Goal: Task Accomplishment & Management: Manage account settings

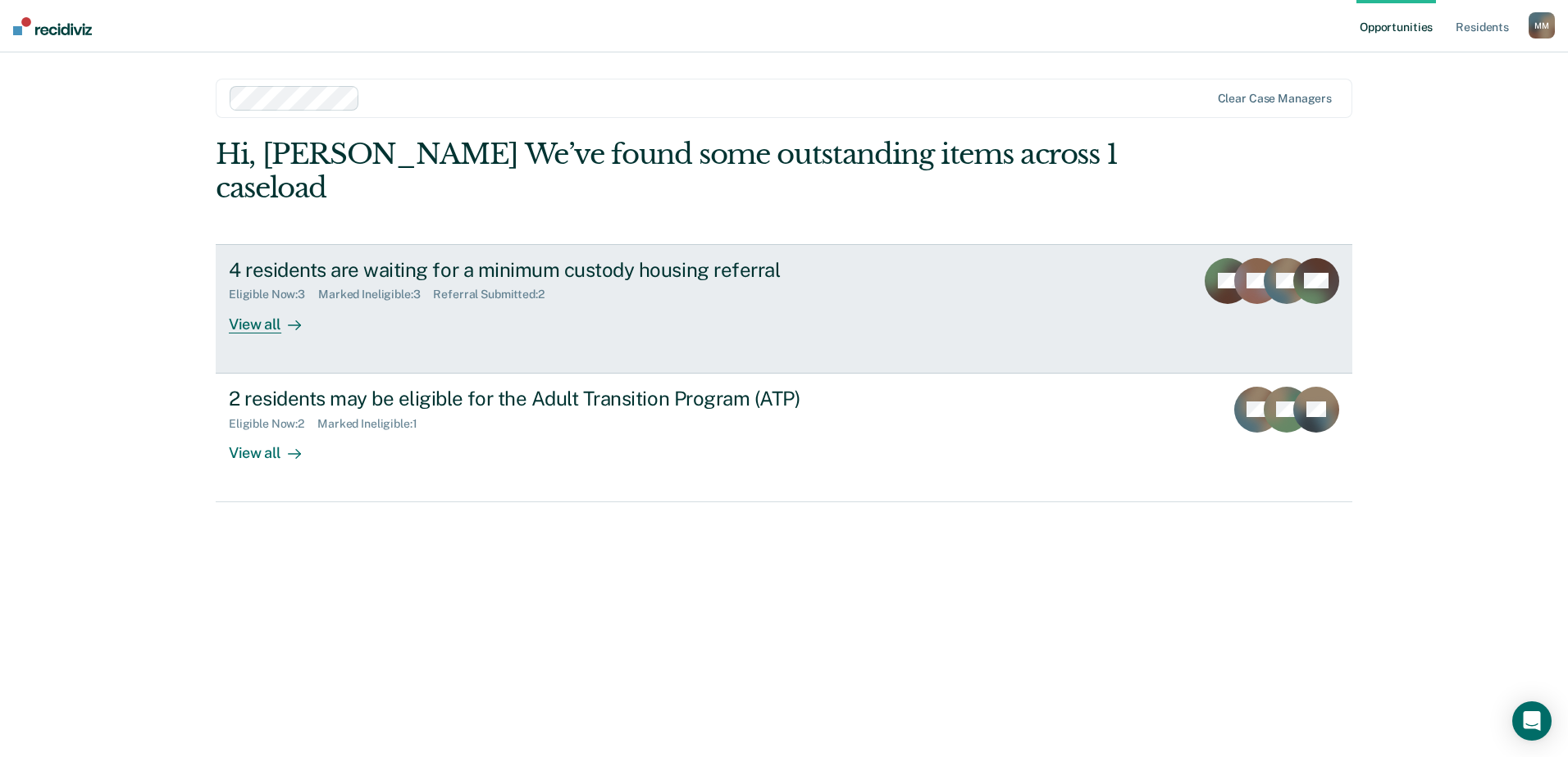
click at [290, 327] on icon at bounding box center [294, 325] width 13 height 13
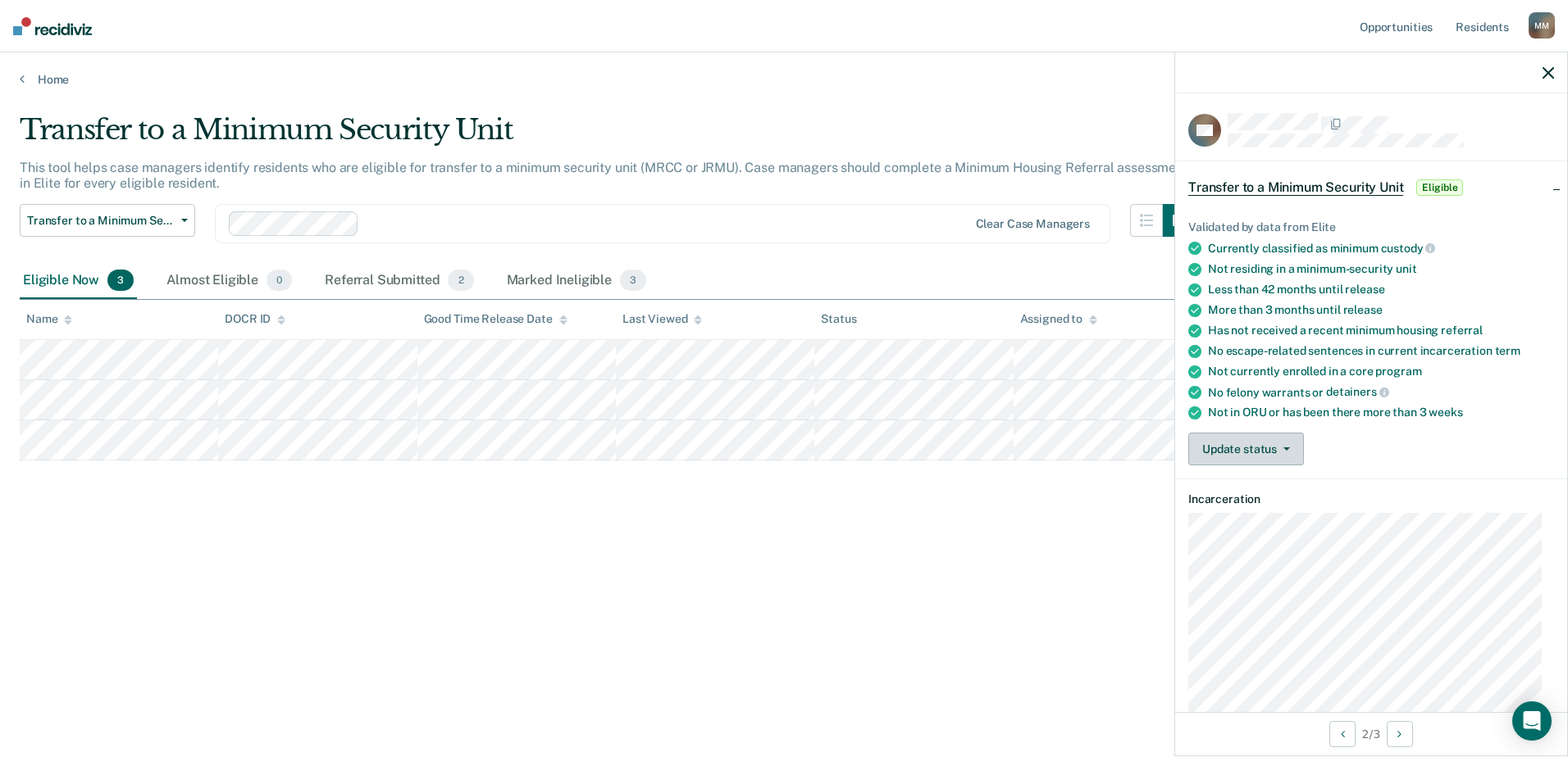
click at [1258, 452] on button "Update status" at bounding box center [1245, 449] width 116 height 33
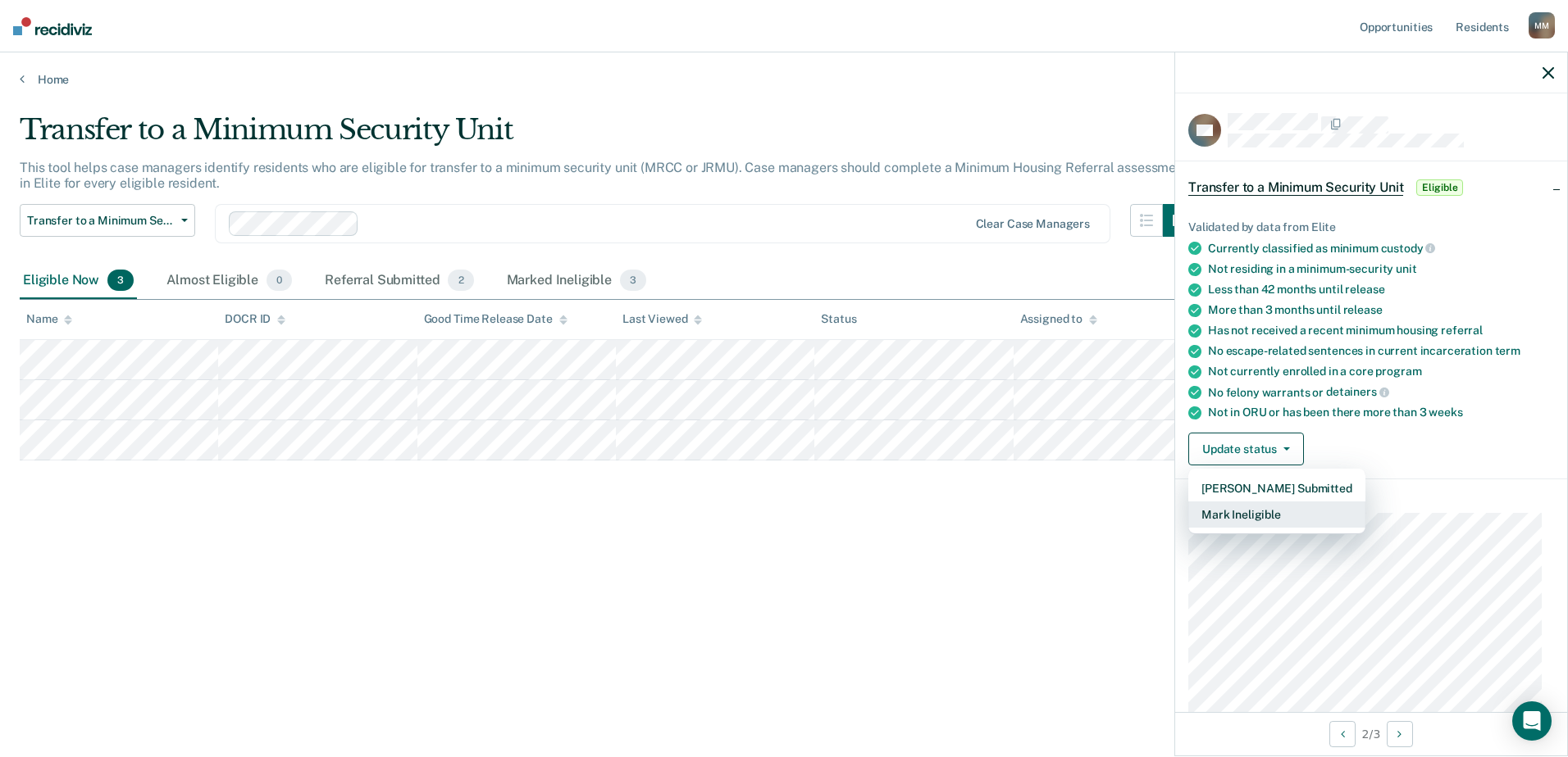
click at [1256, 514] on button "Mark Ineligible" at bounding box center [1276, 514] width 177 height 27
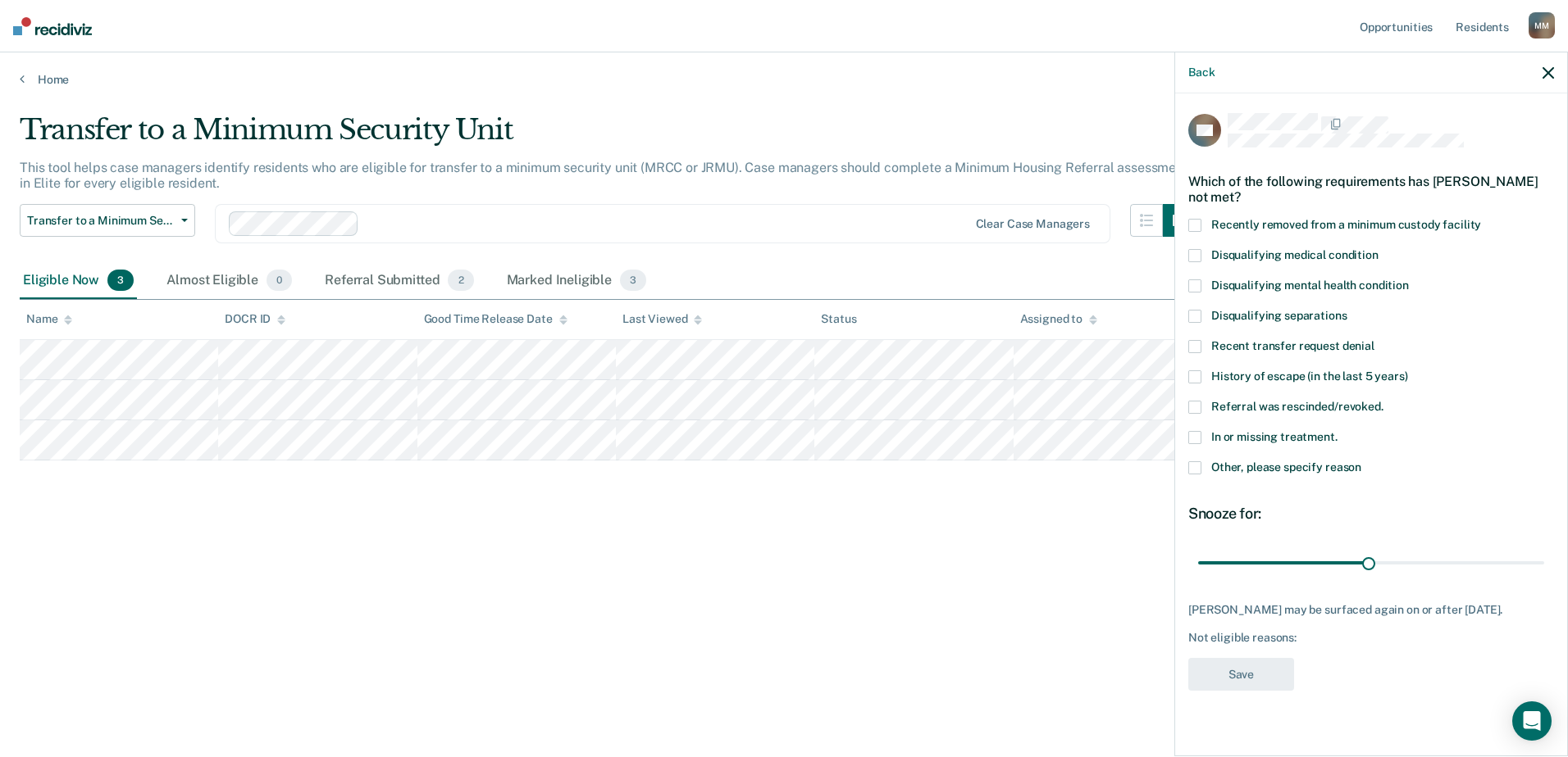
click at [1197, 464] on span at bounding box center [1194, 467] width 13 height 13
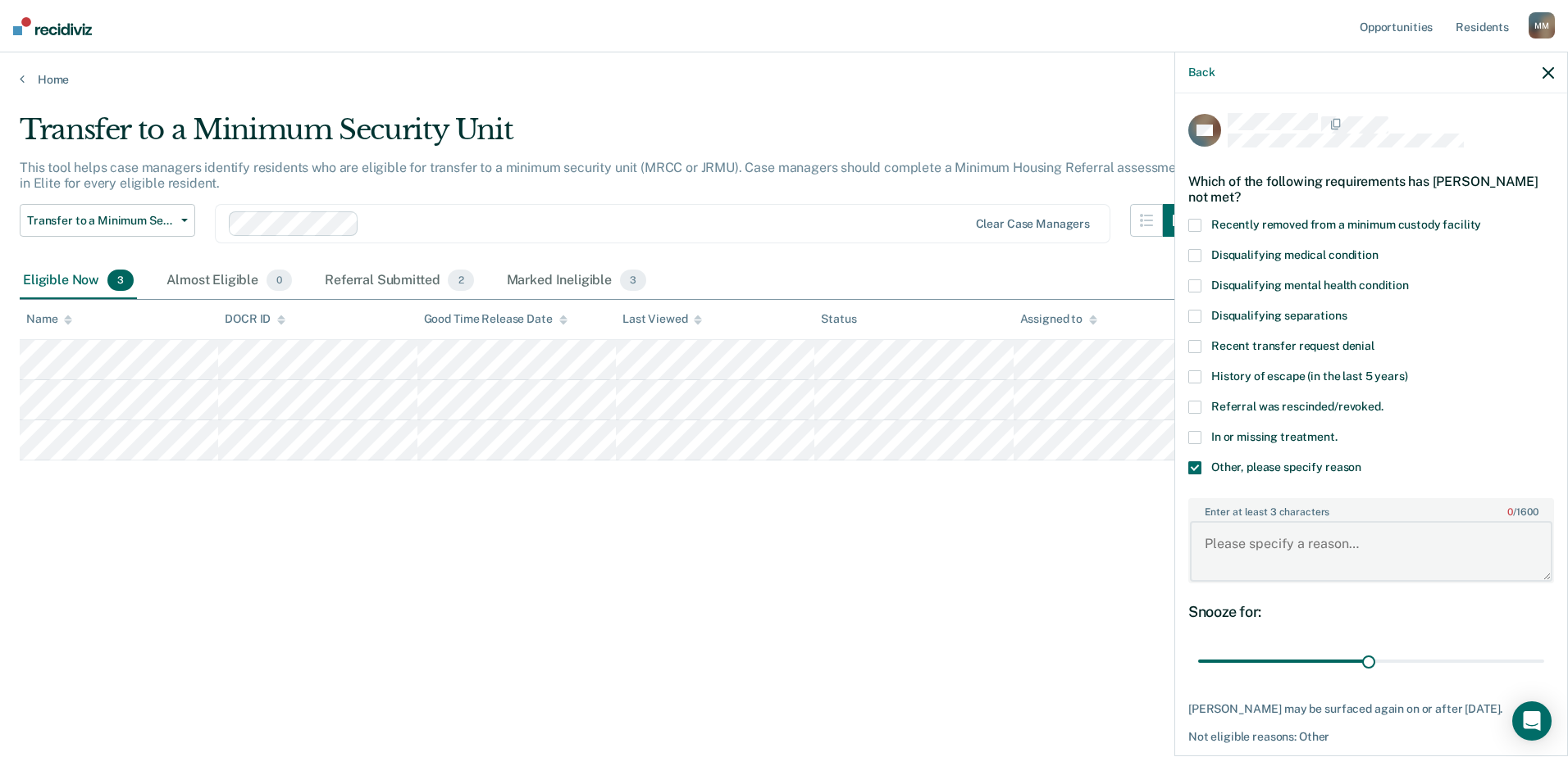
click at [1254, 535] on textarea "Enter at least 3 characters 0 / 1600" at bounding box center [1370, 551] width 362 height 61
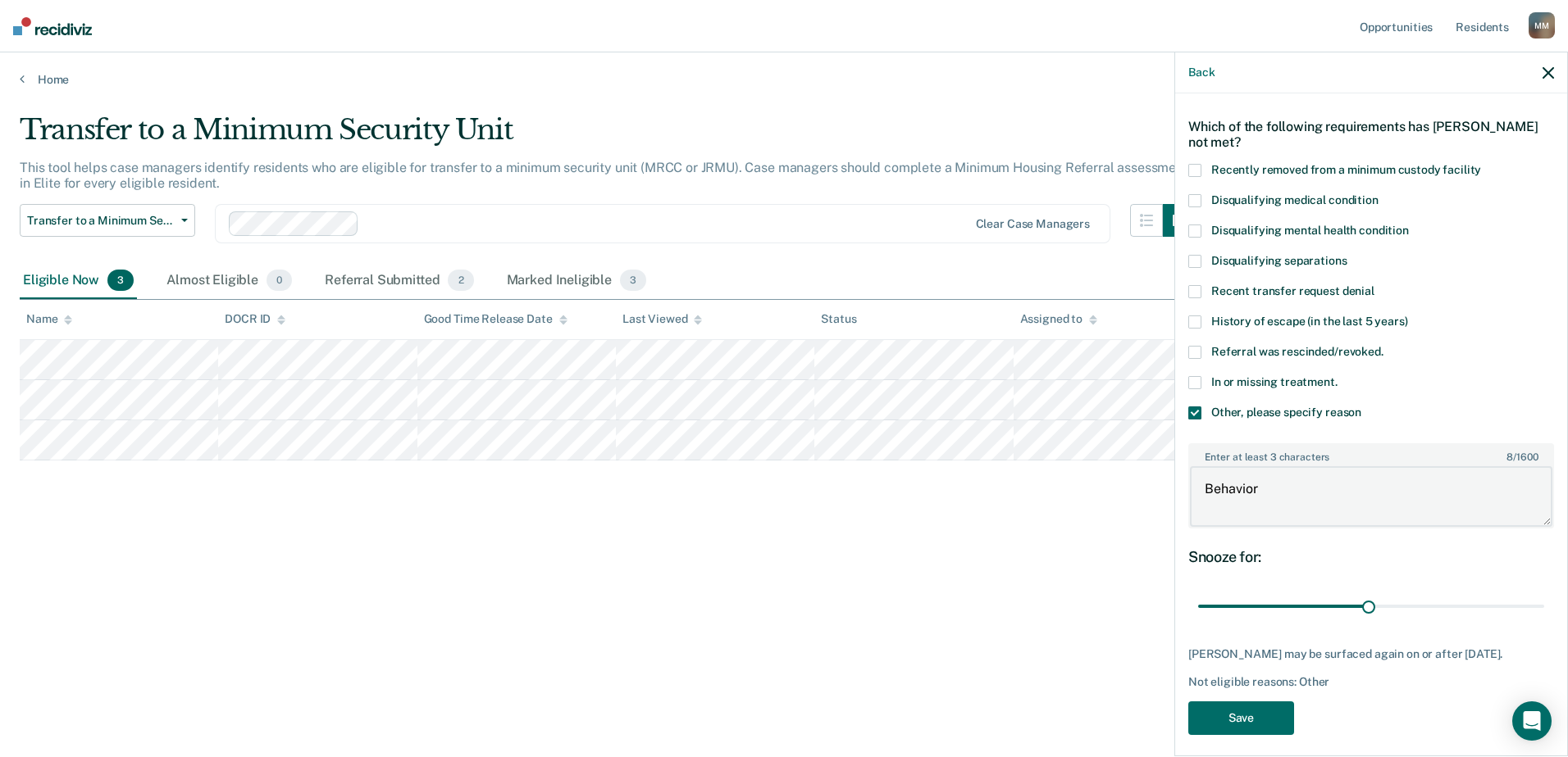
scroll to position [79, 0]
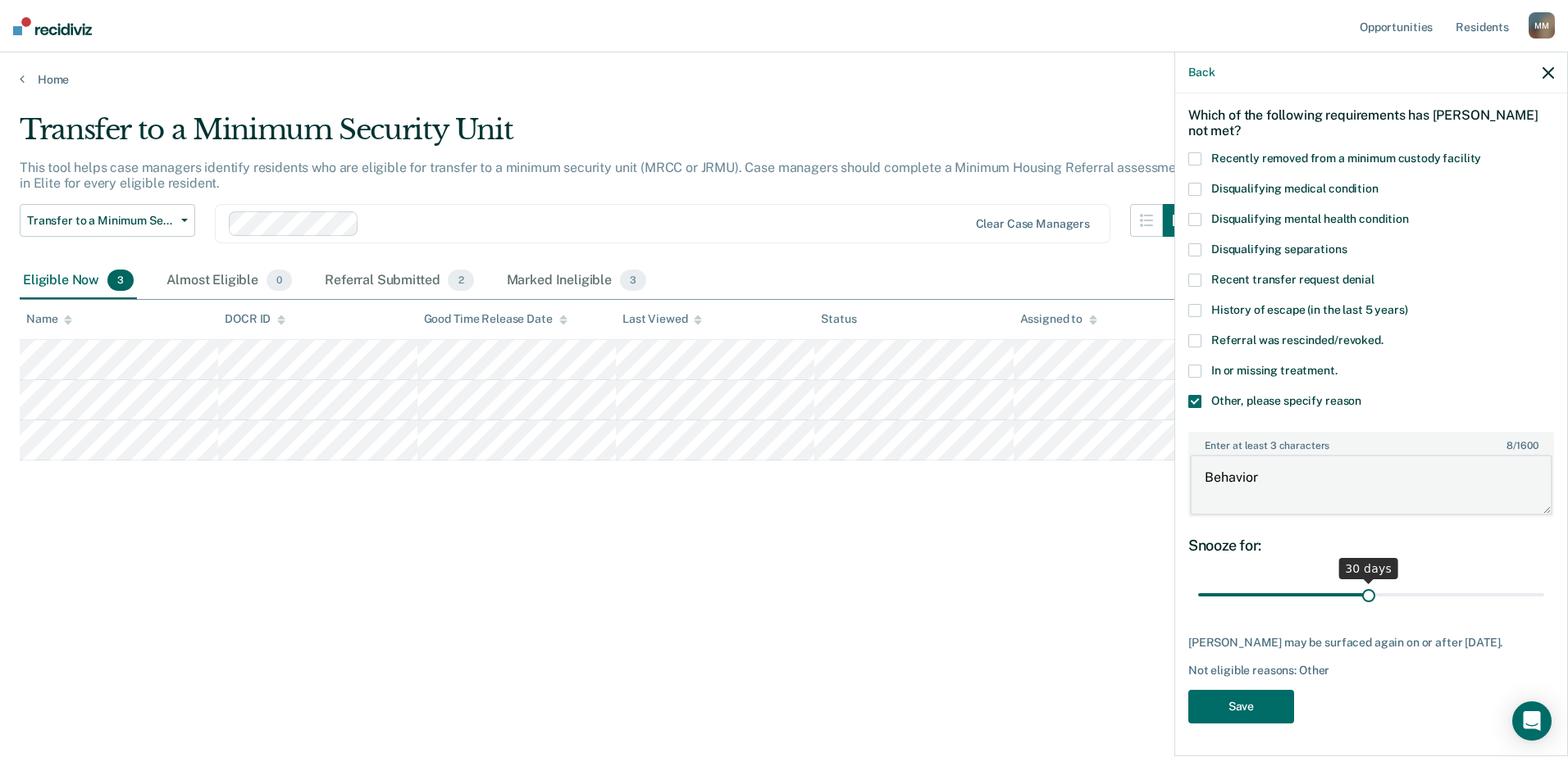
type textarea "Behavior"
drag, startPoint x: 1360, startPoint y: 585, endPoint x: 1553, endPoint y: 588, distance: 193.0
click at [1544, 588] on input "range" at bounding box center [1371, 597] width 346 height 29
type input "60"
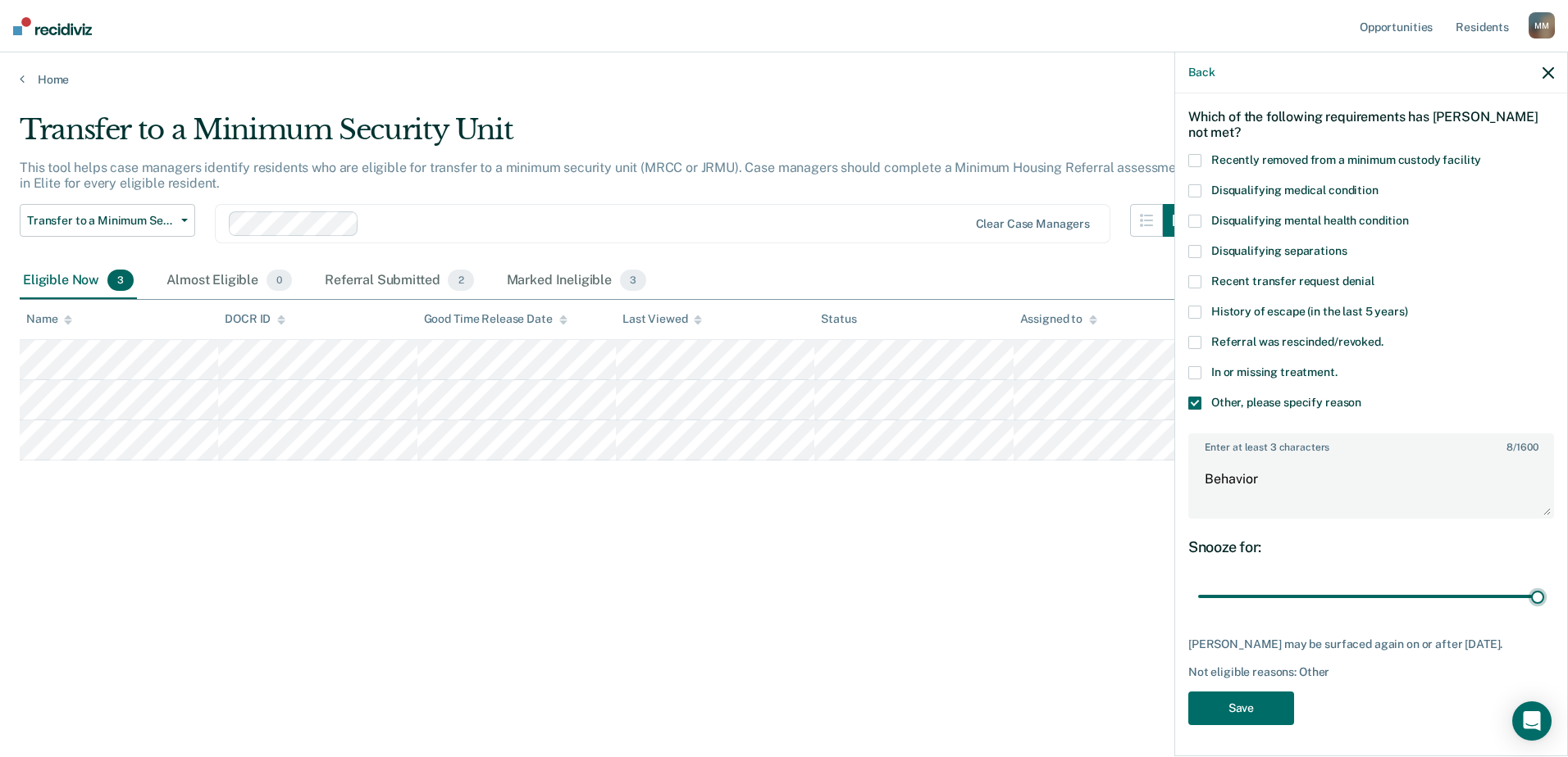
drag, startPoint x: 1529, startPoint y: 594, endPoint x: 1561, endPoint y: 588, distance: 32.6
click at [1544, 588] on input "range" at bounding box center [1371, 597] width 346 height 29
click at [1254, 707] on button "Save" at bounding box center [1241, 707] width 106 height 33
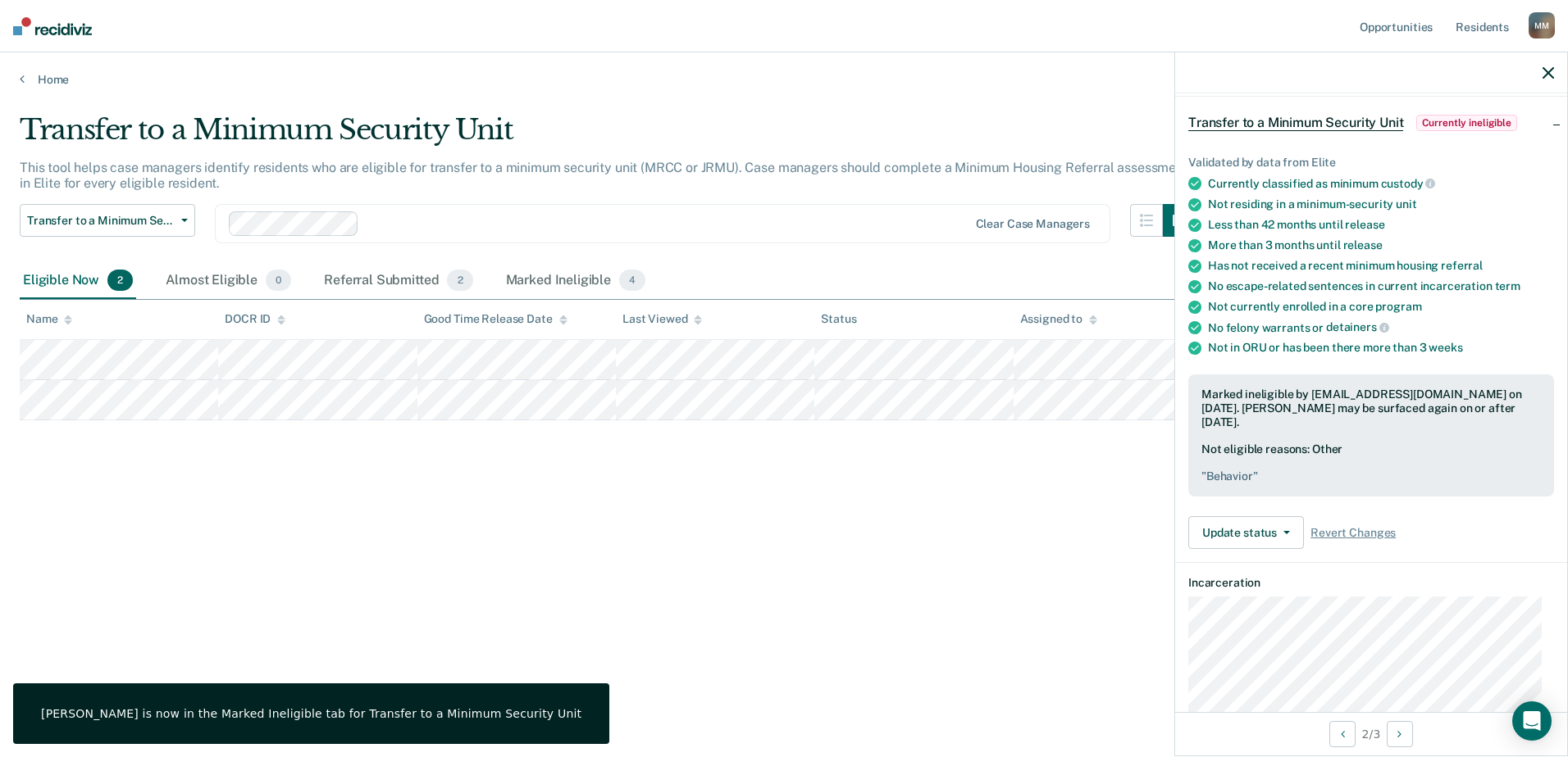
click at [721, 513] on div "Transfer to a Minimum Security Unit This tool helps case managers identify resi…" at bounding box center [784, 373] width 1529 height 521
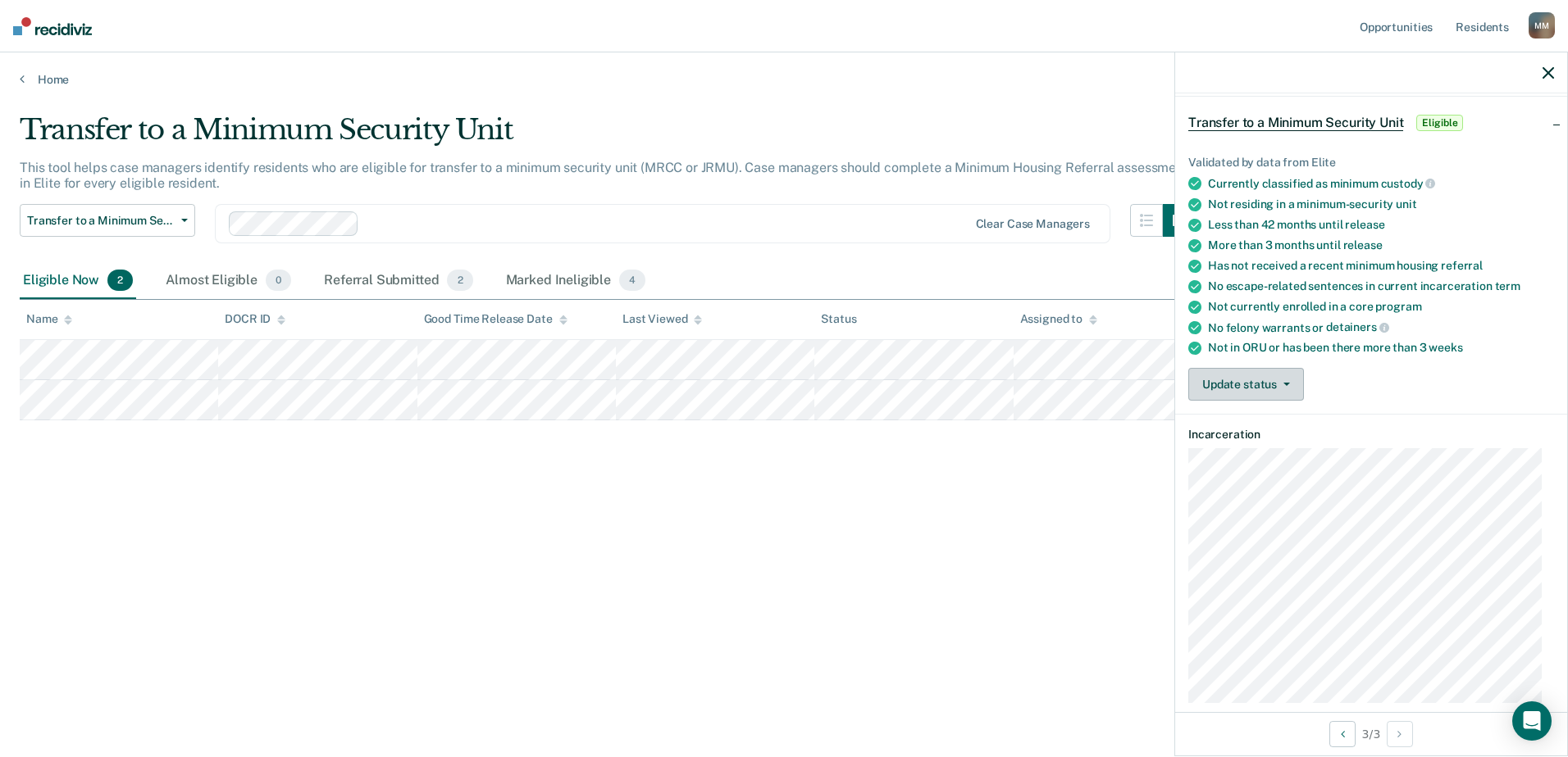
click at [1244, 386] on button "Update status" at bounding box center [1245, 384] width 116 height 33
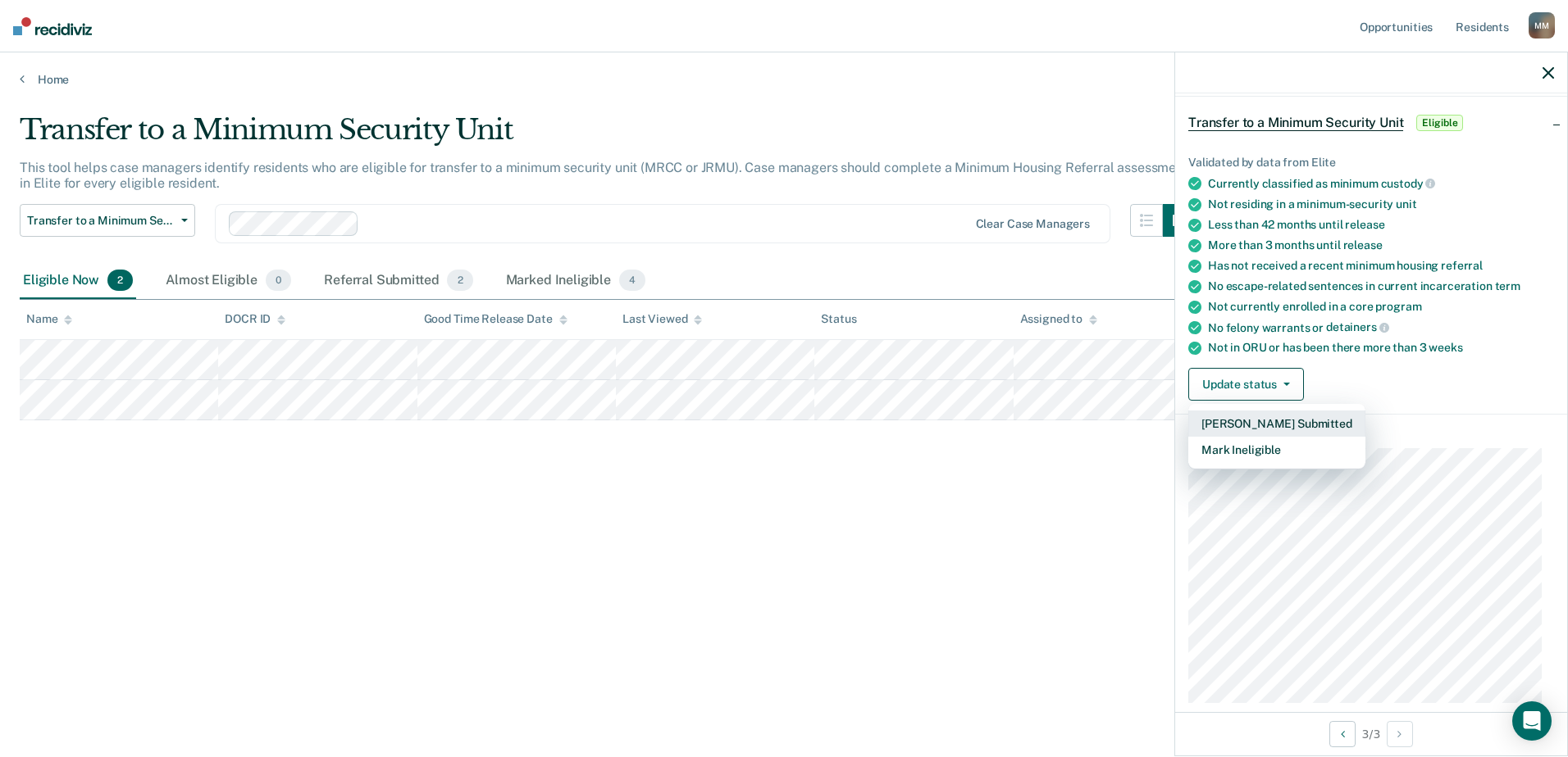
click at [1275, 419] on button "[PERSON_NAME] Submitted" at bounding box center [1276, 423] width 177 height 27
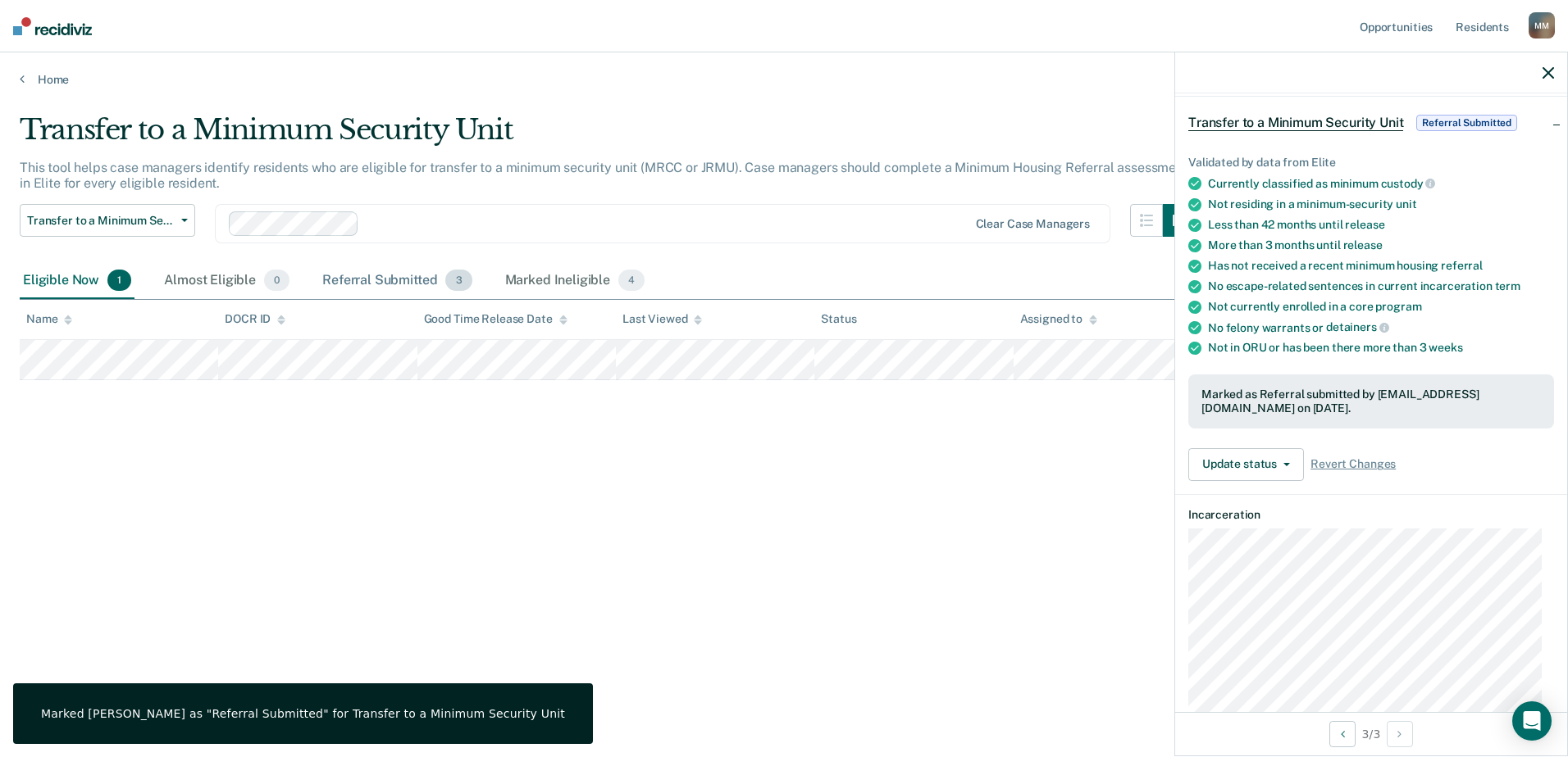
click at [421, 280] on div "Referral Submitted 3" at bounding box center [397, 281] width 156 height 36
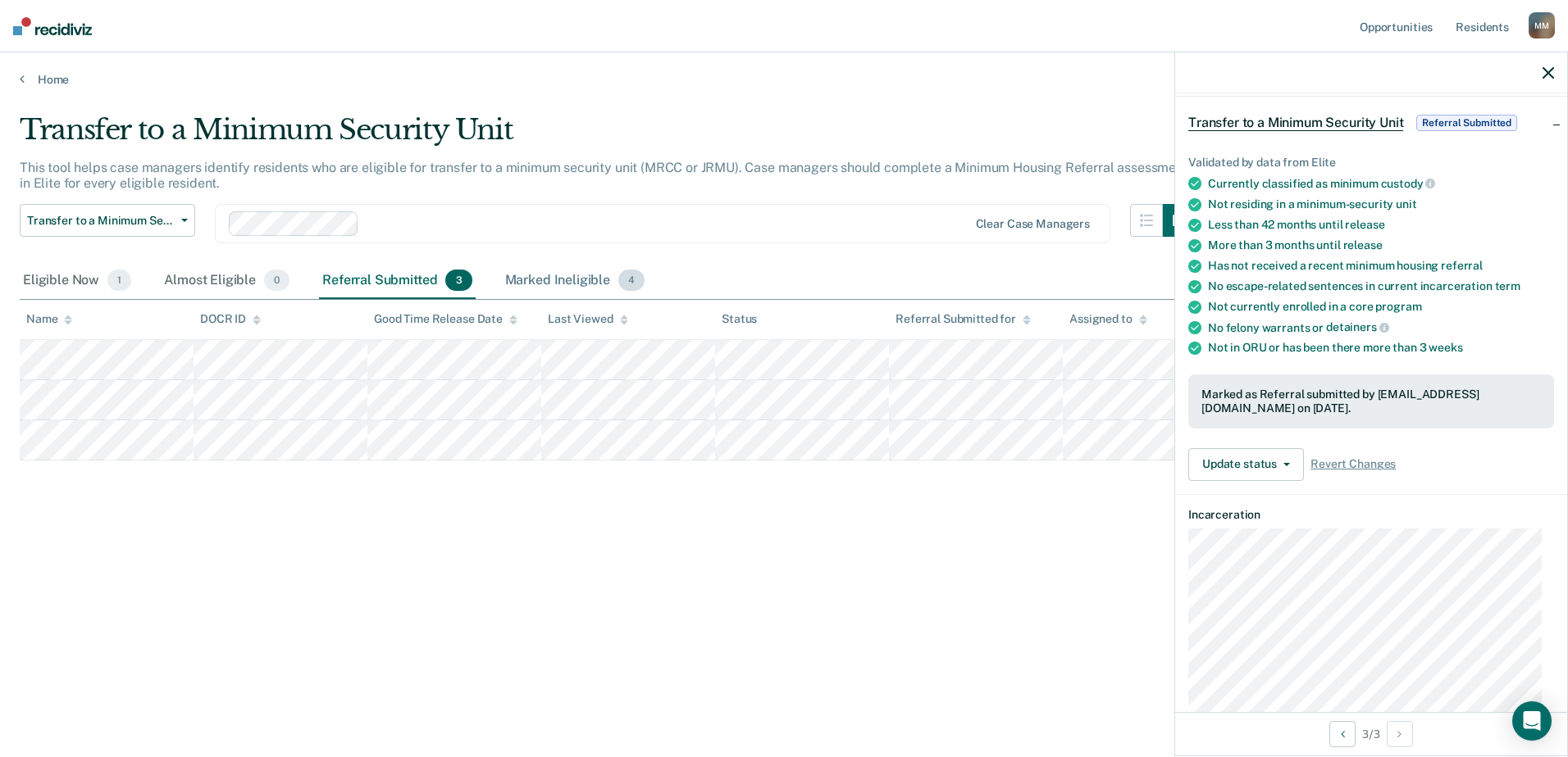
click at [569, 277] on div "Marked Ineligible 4" at bounding box center [574, 281] width 146 height 36
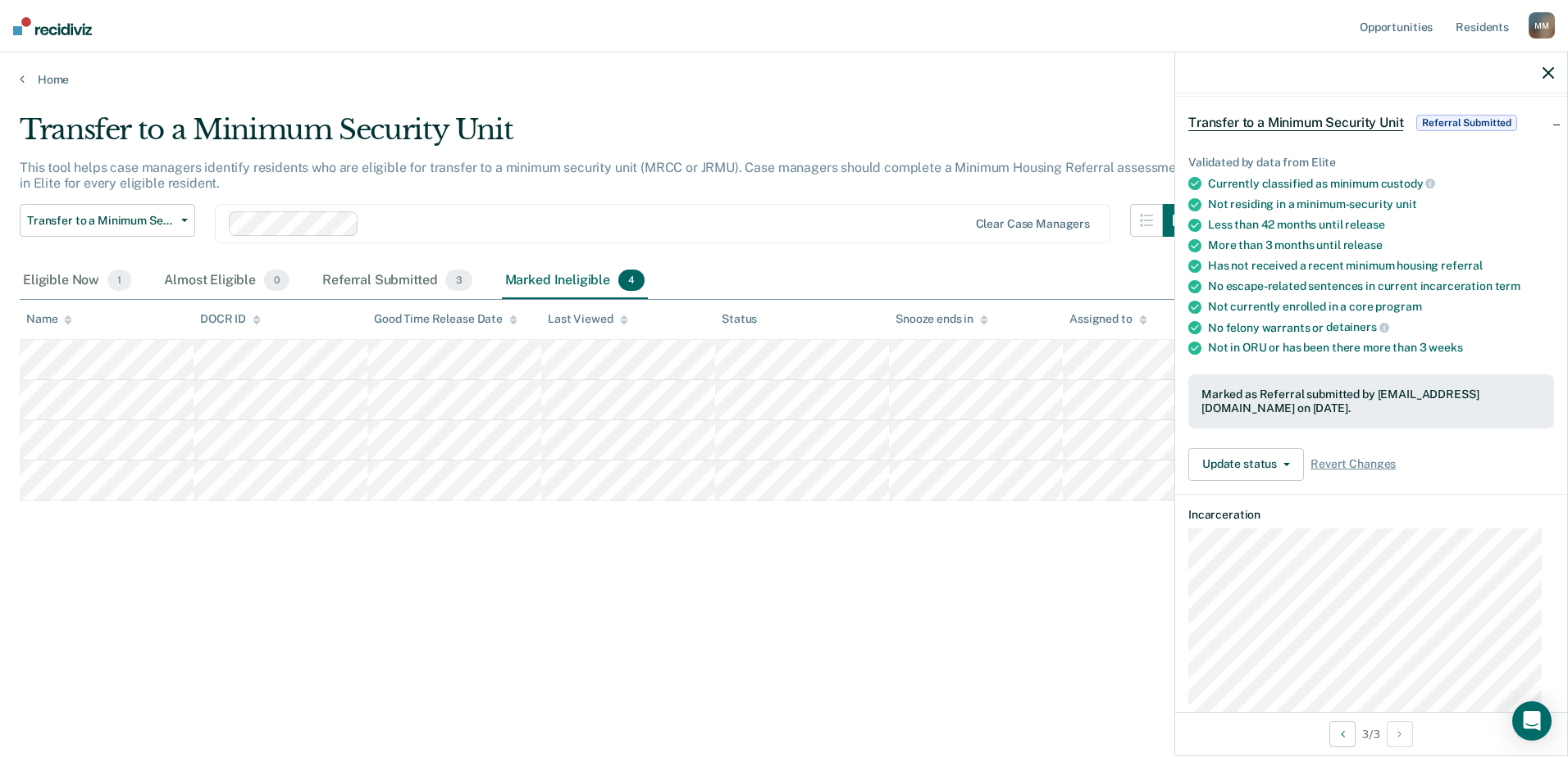
click at [569, 277] on div "Marked Ineligible 4" at bounding box center [574, 281] width 146 height 36
click at [91, 281] on div "Eligible Now 1" at bounding box center [77, 281] width 115 height 36
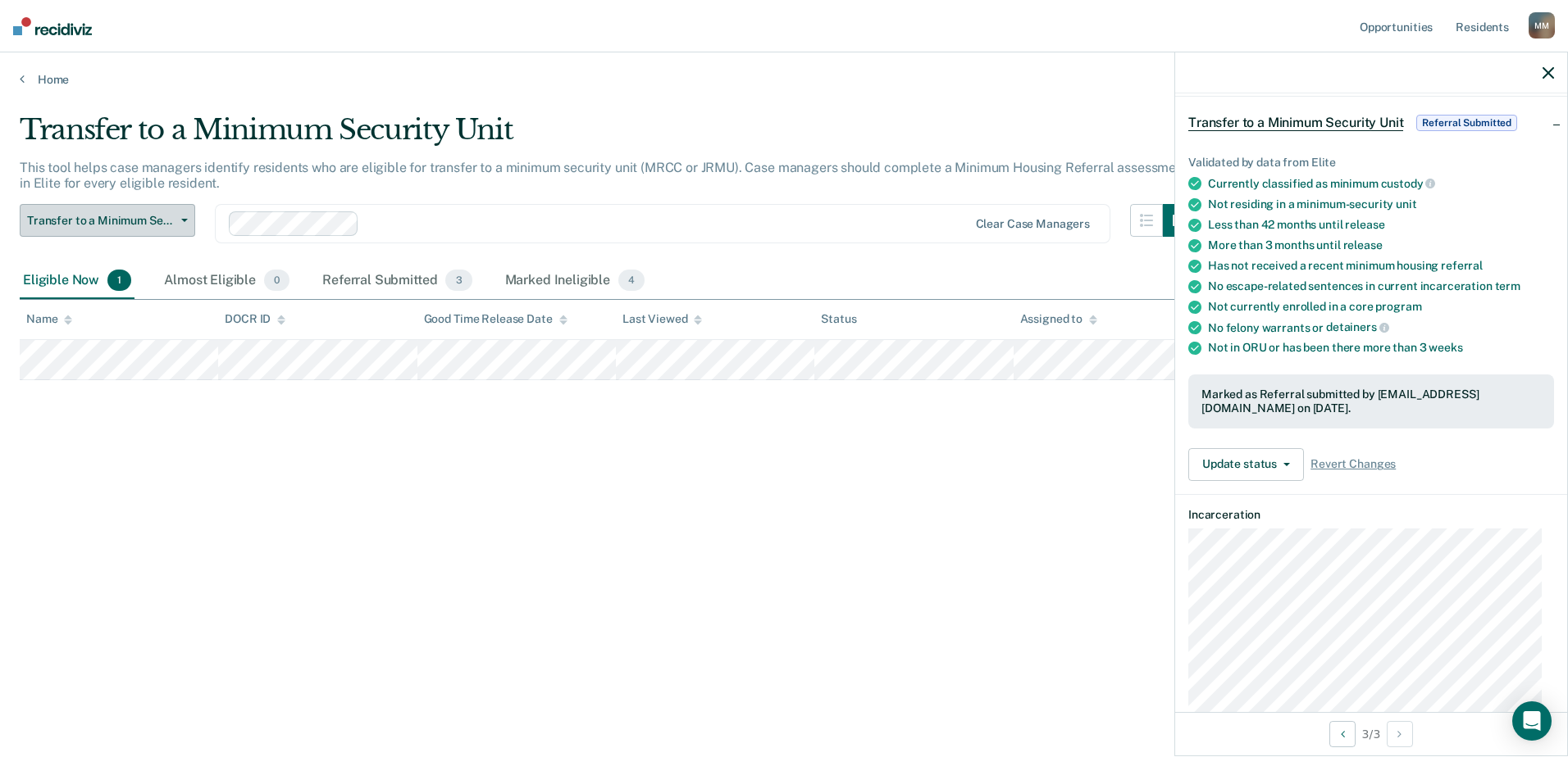
click at [177, 224] on button "Transfer to a Minimum Security Unit" at bounding box center [107, 221] width 175 height 33
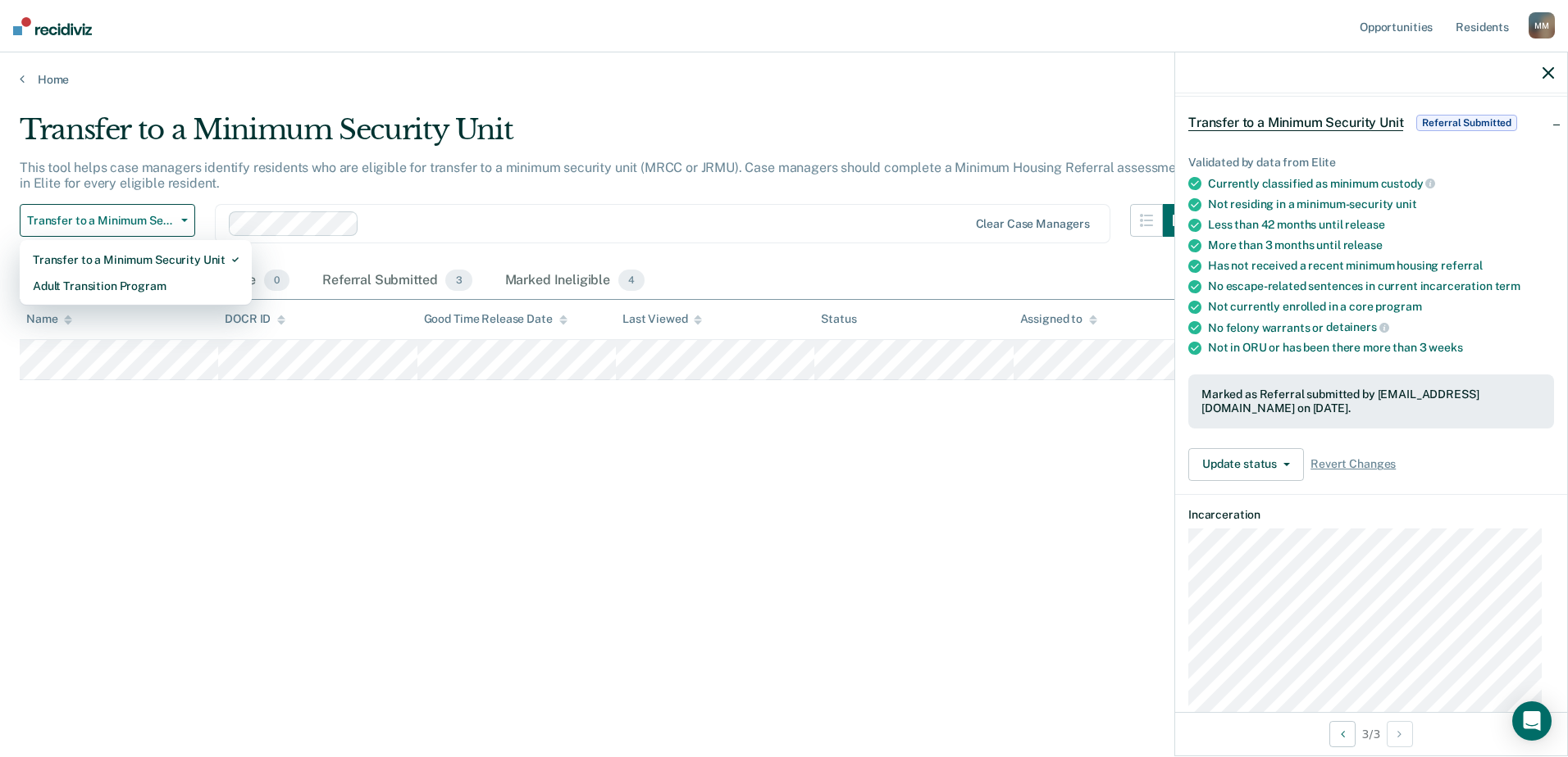
click at [135, 393] on div "Transfer to a Minimum Security Unit This tool helps case managers identify resi…" at bounding box center [784, 373] width 1529 height 521
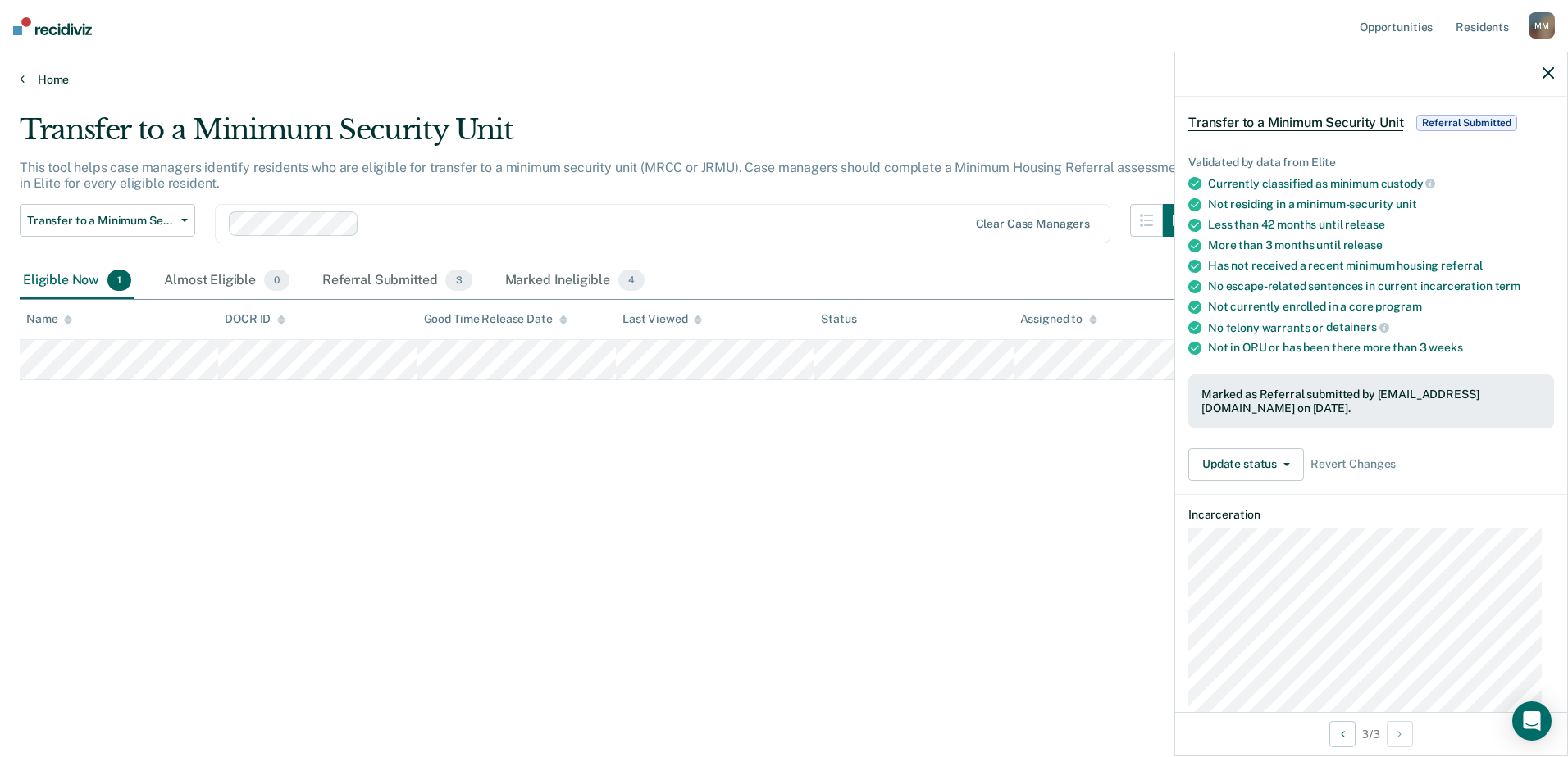
click at [51, 75] on link "Home" at bounding box center [784, 79] width 1529 height 15
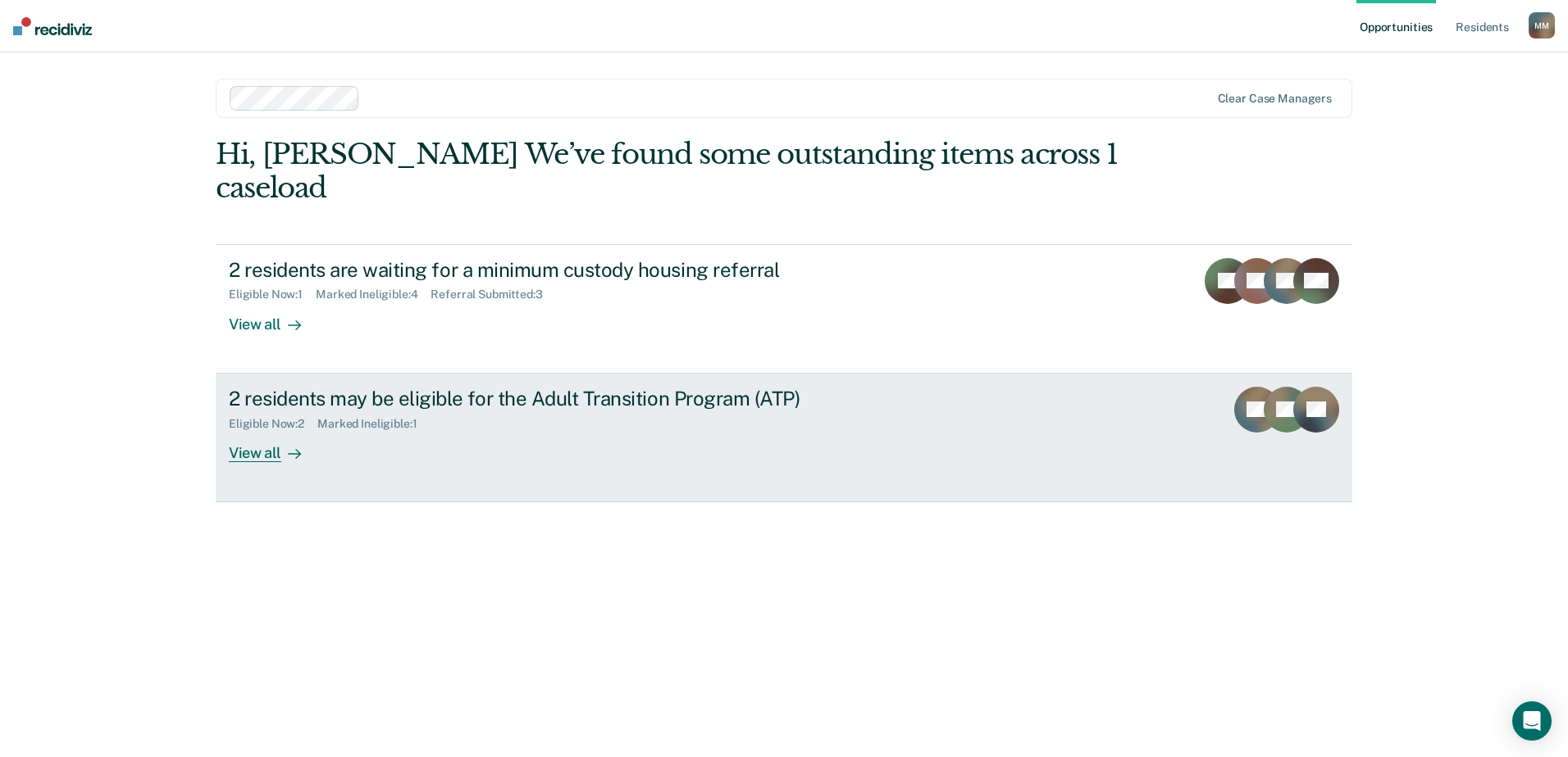
click at [294, 455] on icon at bounding box center [294, 453] width 13 height 13
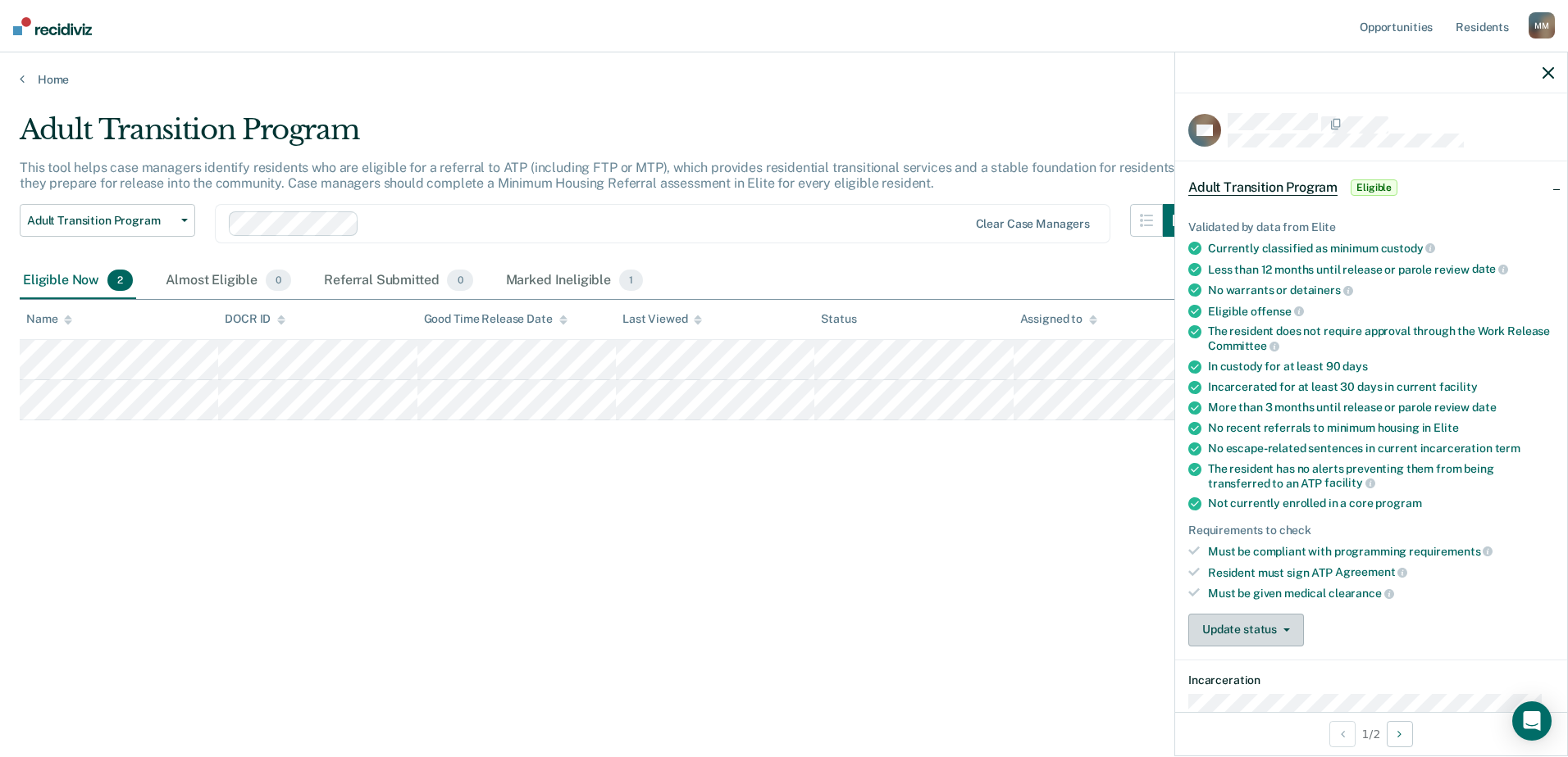
click at [1258, 629] on button "Update status" at bounding box center [1245, 630] width 116 height 33
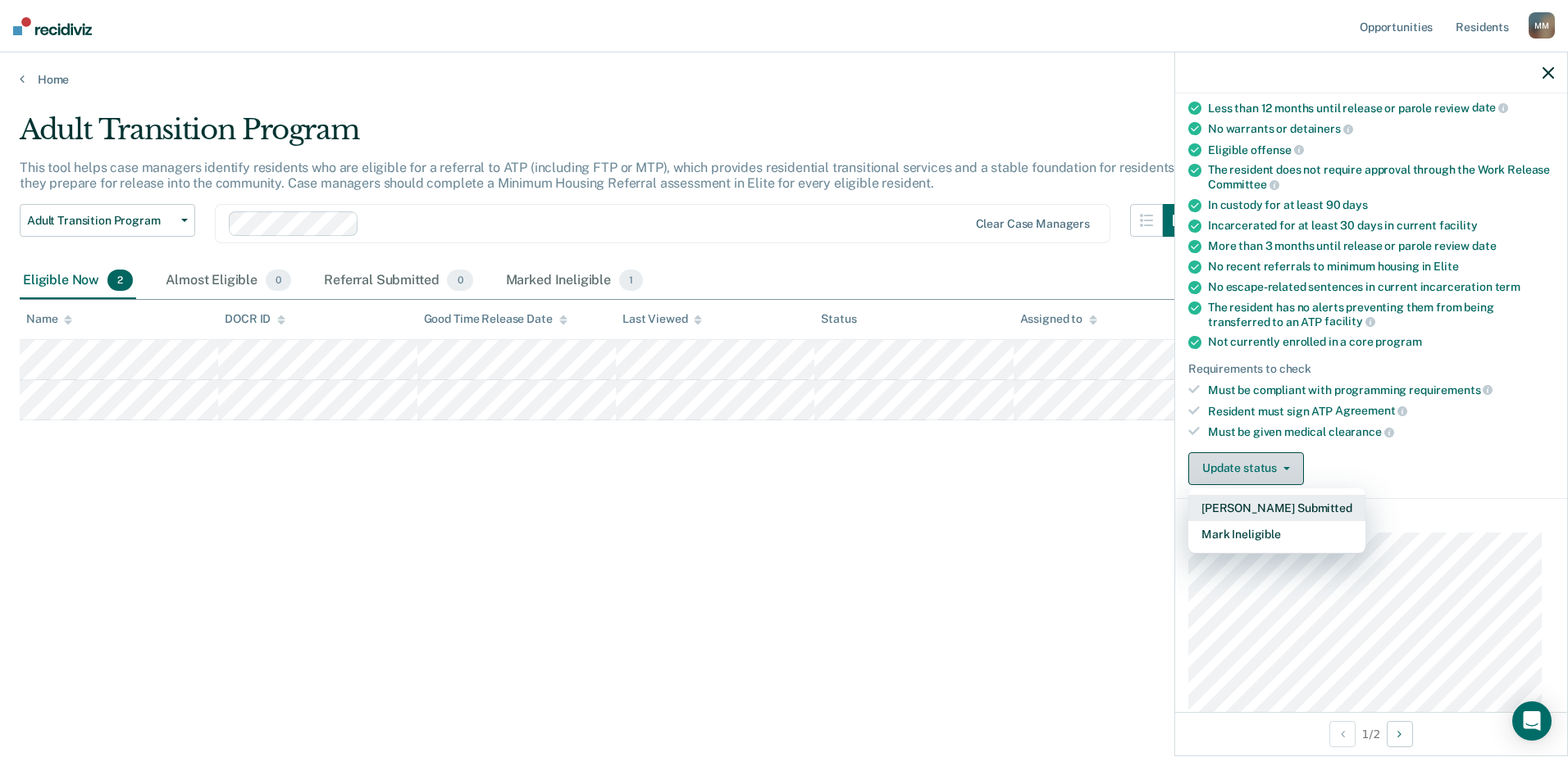
scroll to position [164, 0]
click at [1262, 529] on button "Mark Ineligible" at bounding box center [1276, 531] width 177 height 27
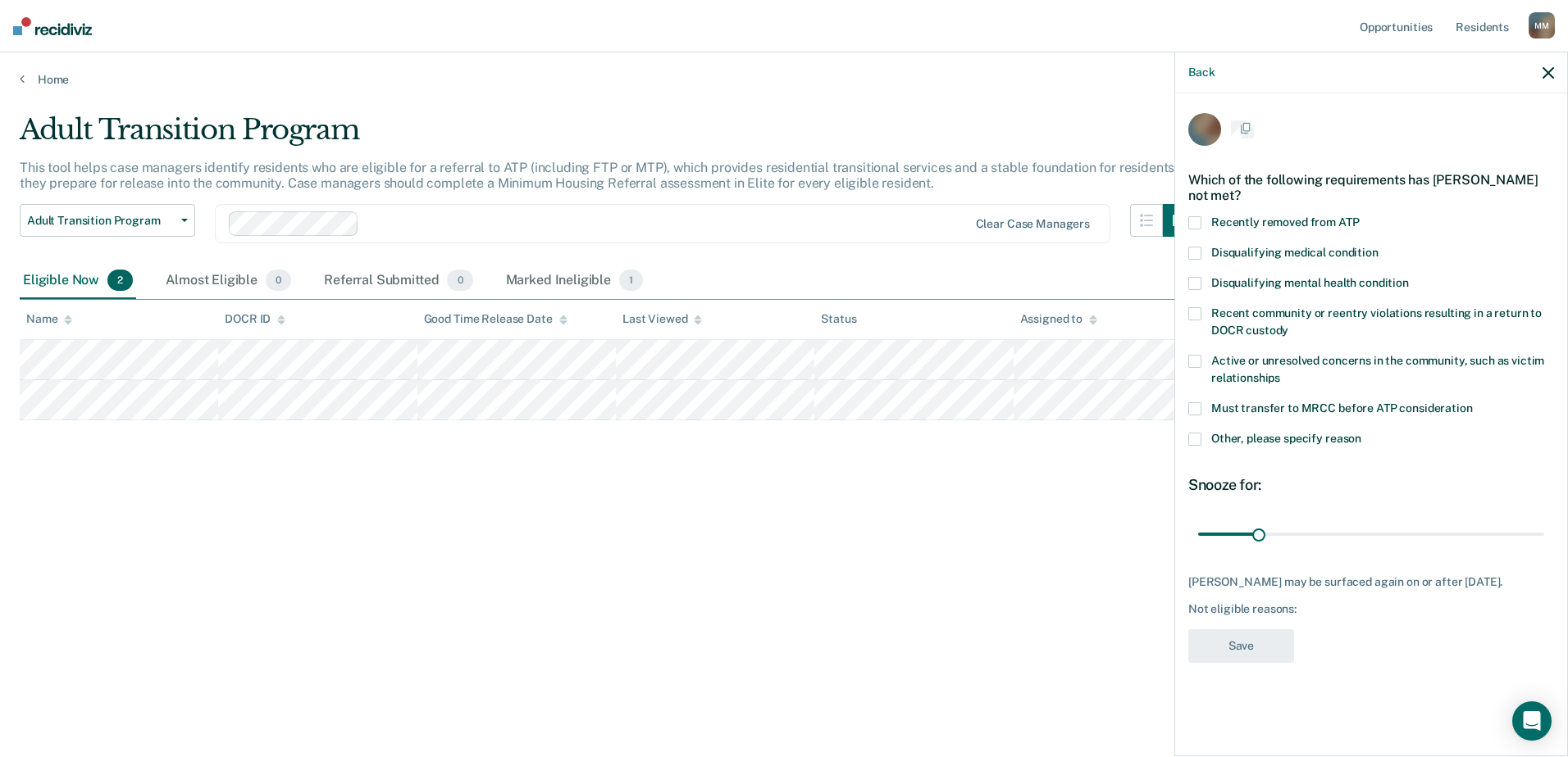
scroll to position [0, 0]
click at [1199, 441] on span at bounding box center [1194, 441] width 13 height 13
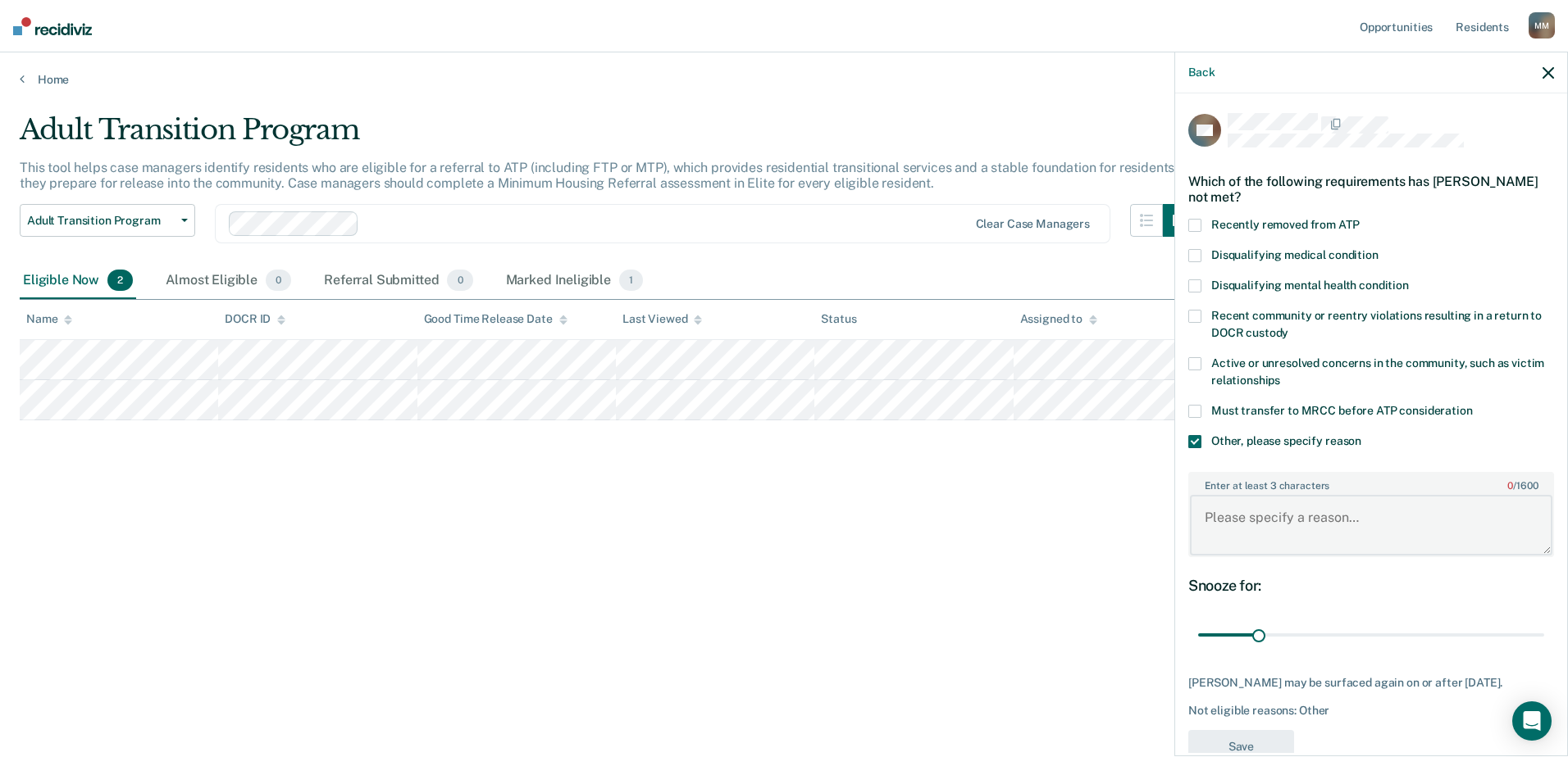
click at [1282, 530] on textarea "Enter at least 3 characters 0 / 1600" at bounding box center [1370, 525] width 362 height 61
type textarea "Behavior"
drag, startPoint x: 1257, startPoint y: 632, endPoint x: 1624, endPoint y: 628, distance: 367.0
type input "180"
click at [1544, 628] on input "range" at bounding box center [1371, 636] width 346 height 29
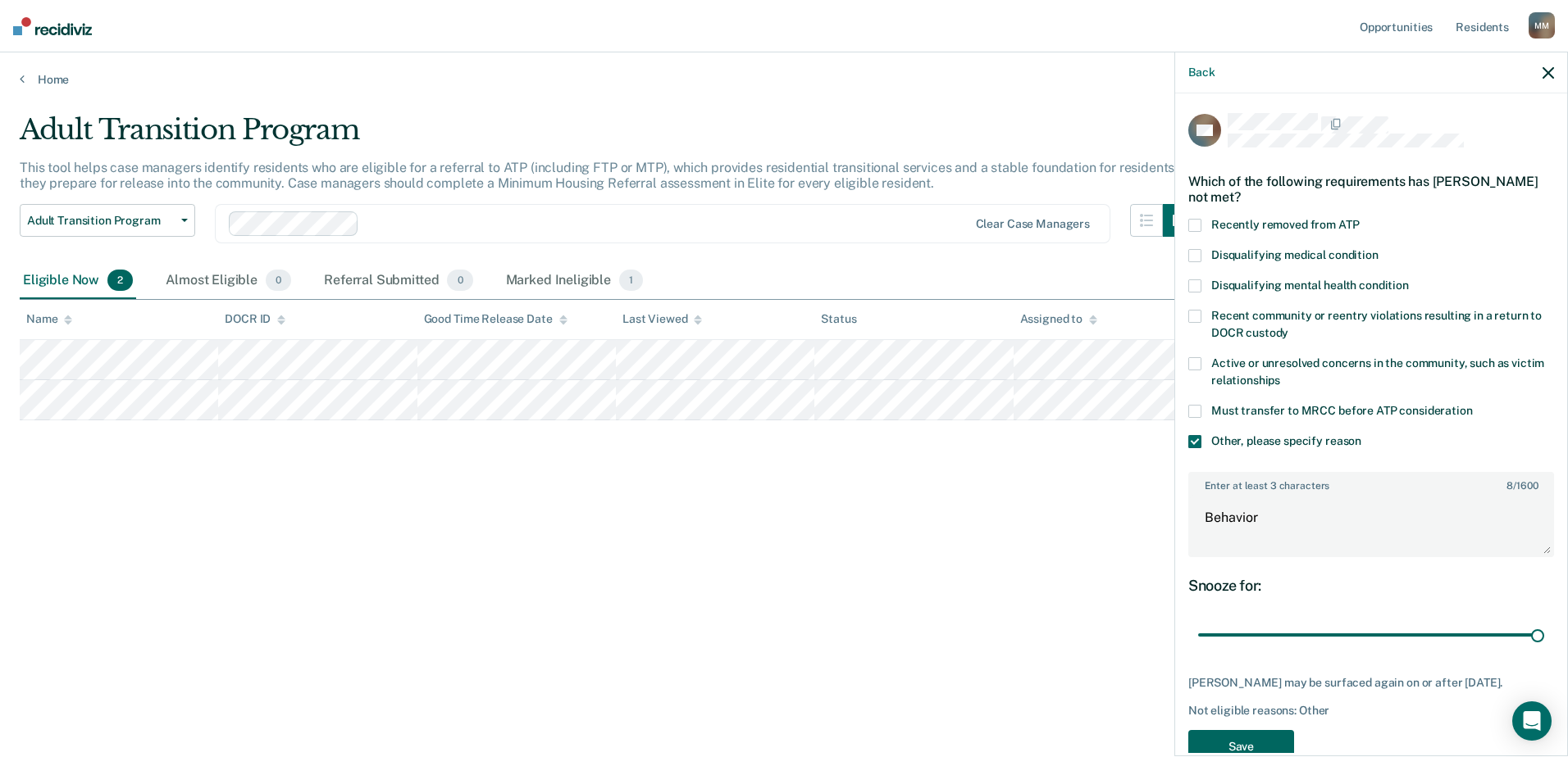
click at [1254, 735] on button "Save" at bounding box center [1241, 746] width 106 height 33
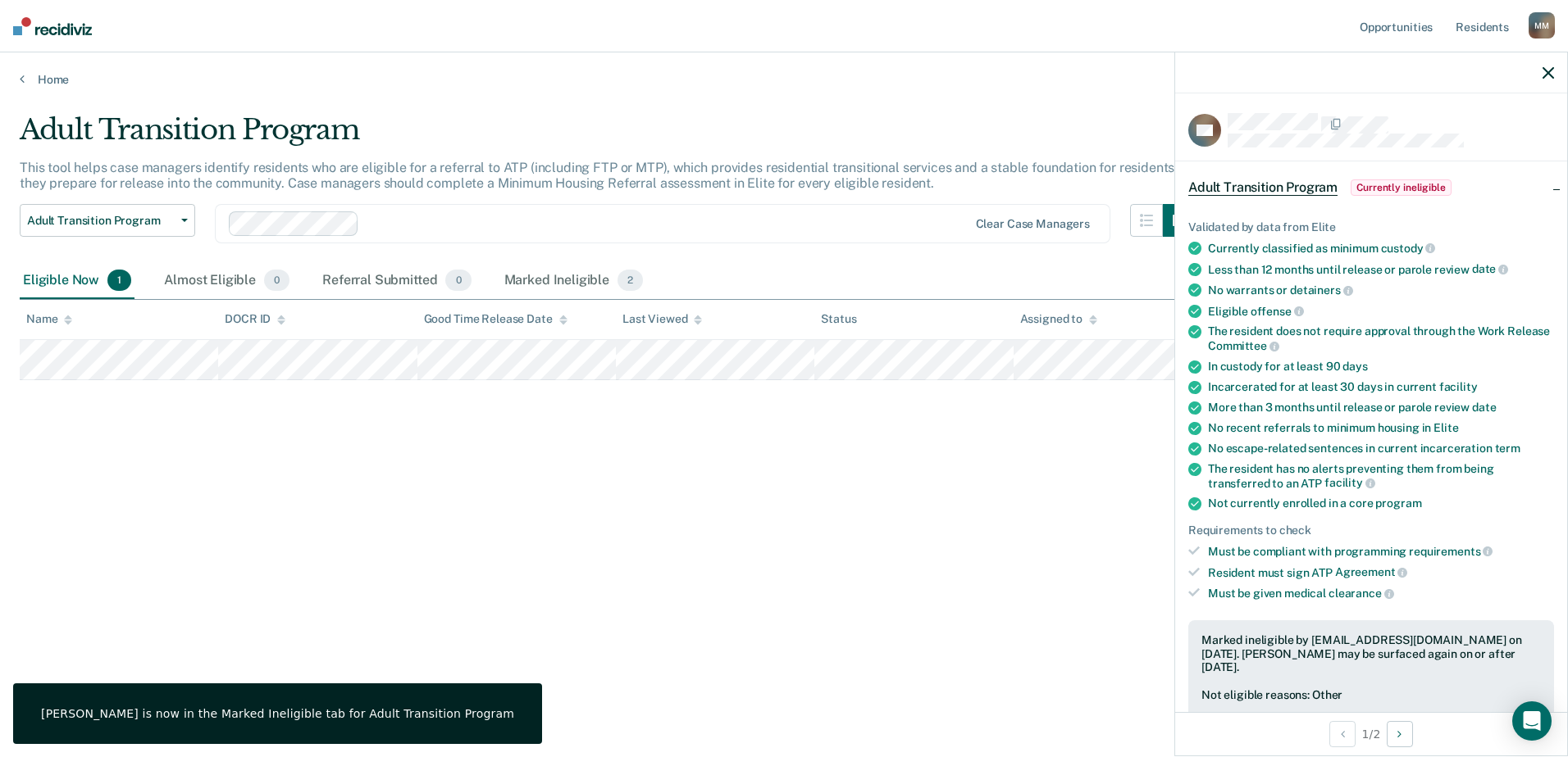
click at [200, 383] on div "Adult Transition Program This tool helps case managers identify residents who a…" at bounding box center [784, 373] width 1529 height 521
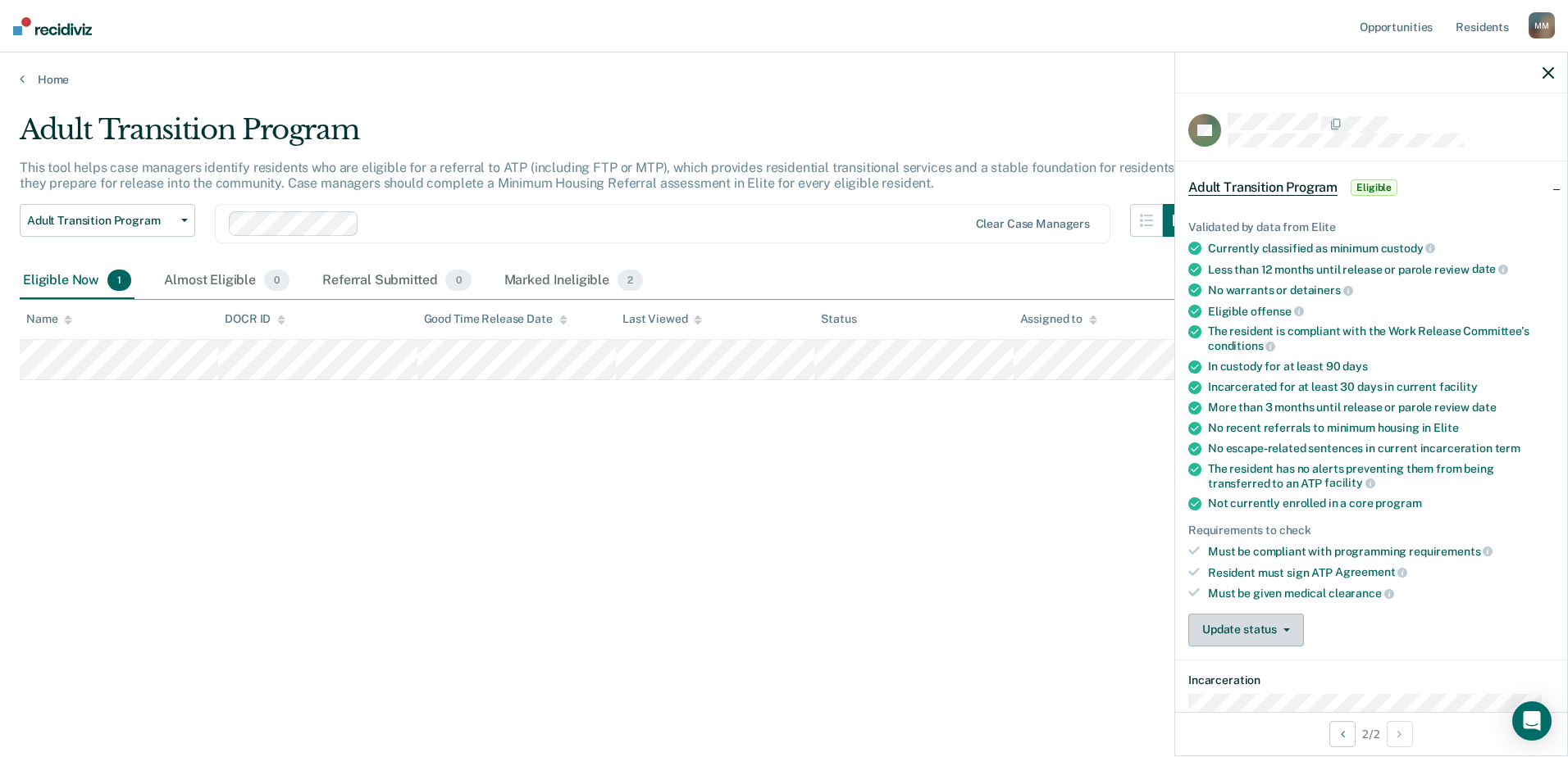
click at [1276, 632] on button "Update status" at bounding box center [1245, 630] width 116 height 33
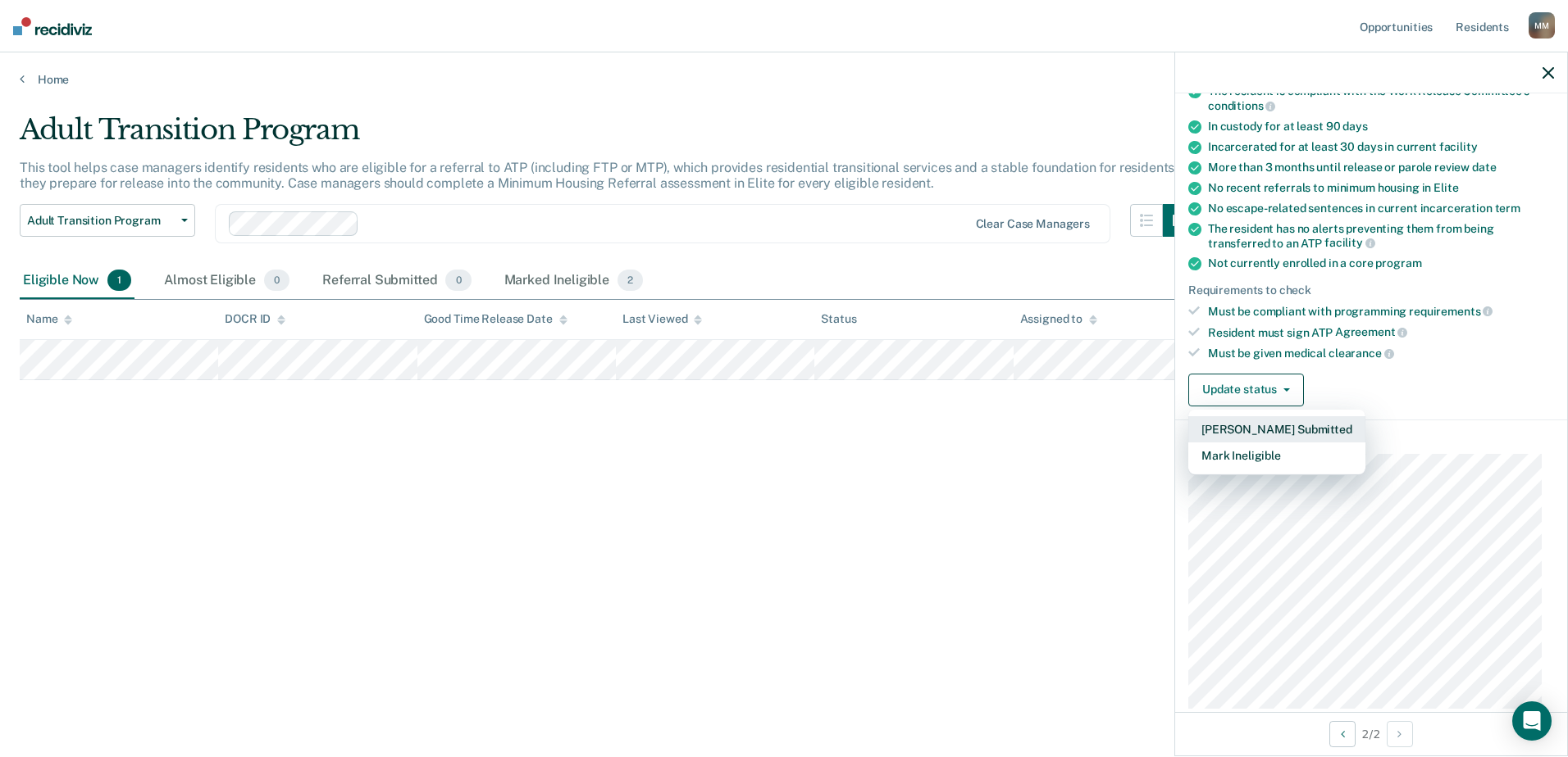
scroll to position [245, 0]
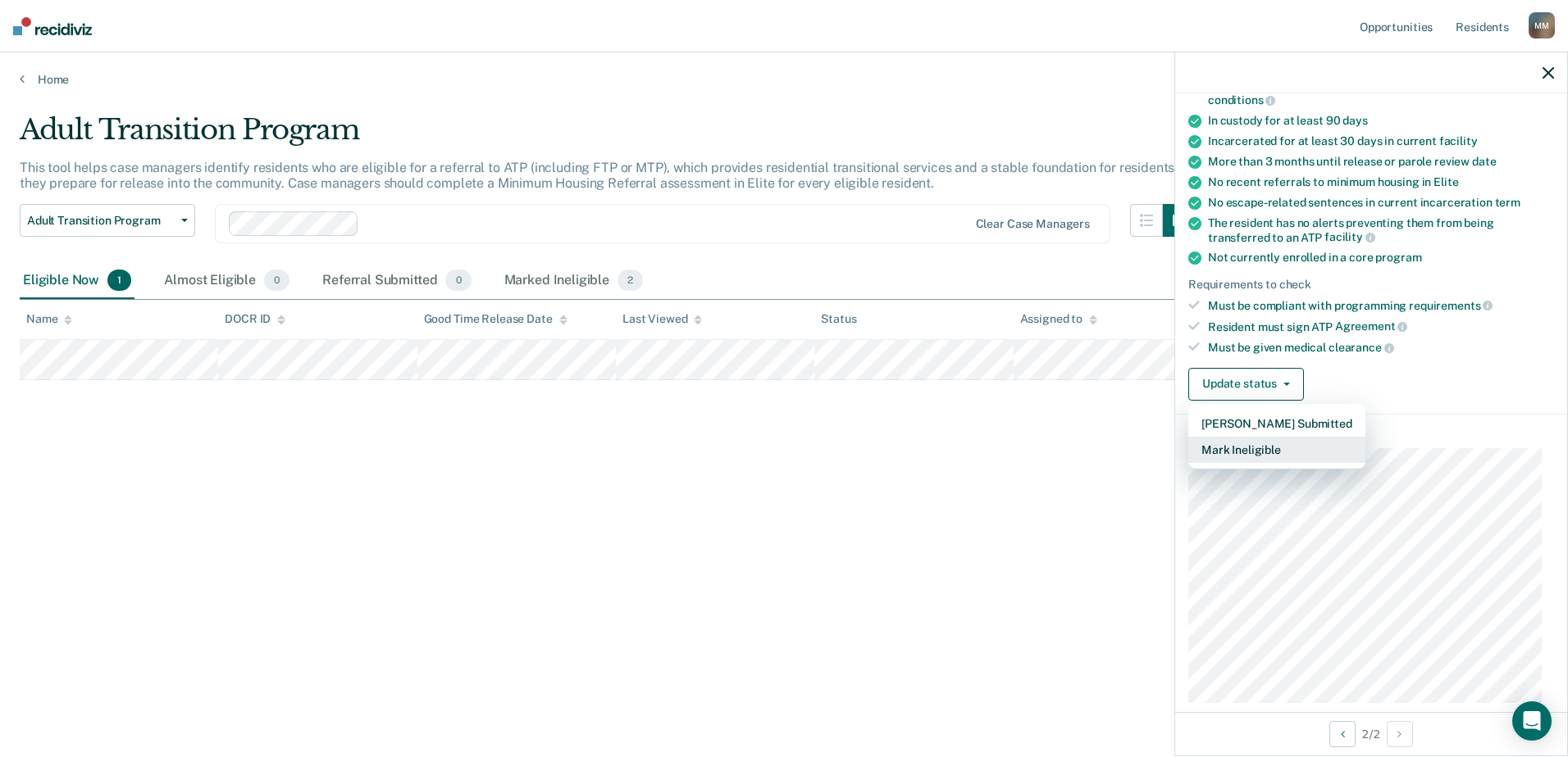
click at [1266, 448] on button "Mark Ineligible" at bounding box center [1276, 450] width 177 height 27
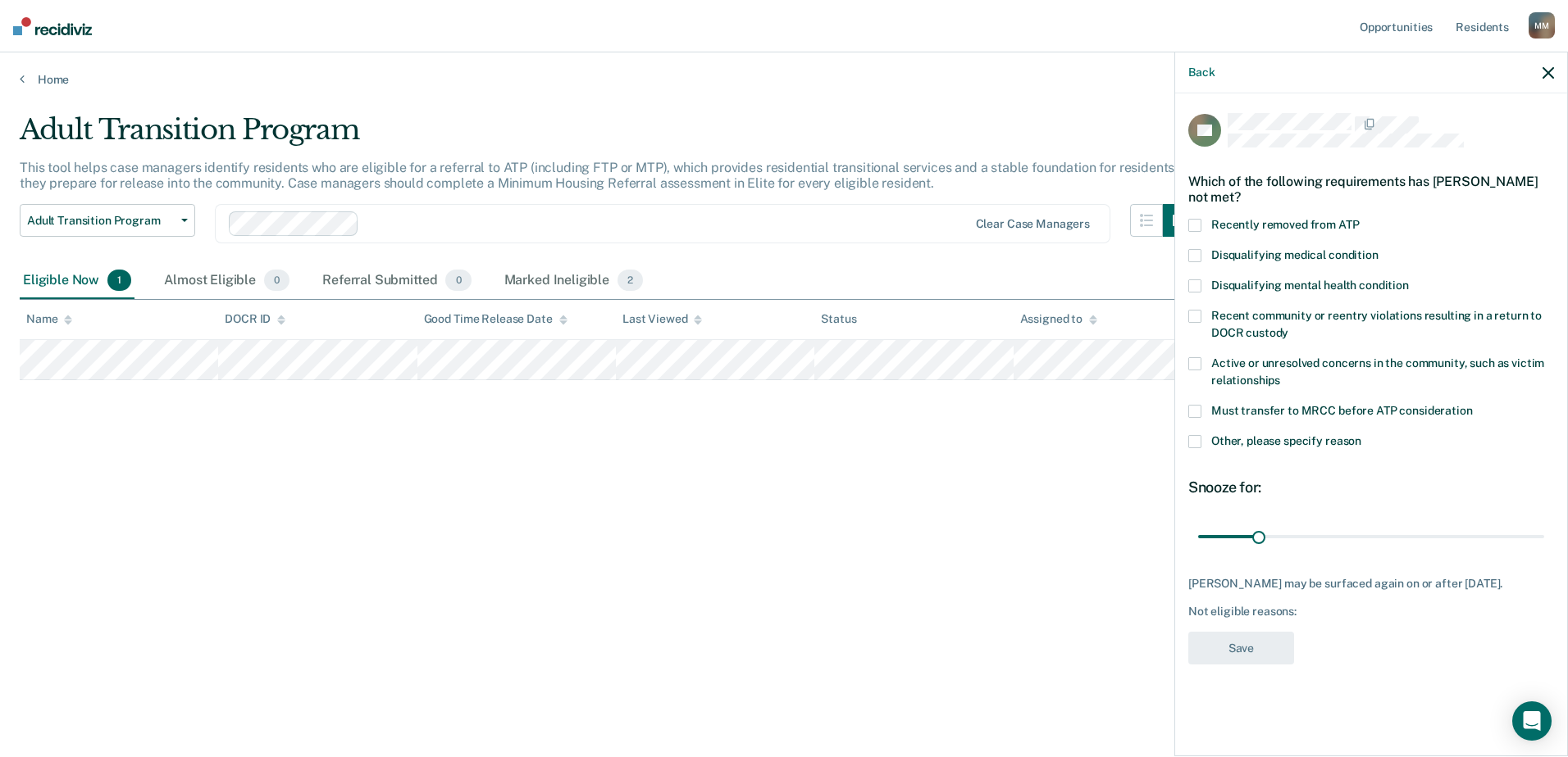
scroll to position [0, 0]
click at [1197, 407] on span at bounding box center [1194, 411] width 13 height 13
drag, startPoint x: 1261, startPoint y: 537, endPoint x: 1562, endPoint y: 535, distance: 301.0
type input "180"
click at [1544, 535] on input "range" at bounding box center [1371, 536] width 346 height 29
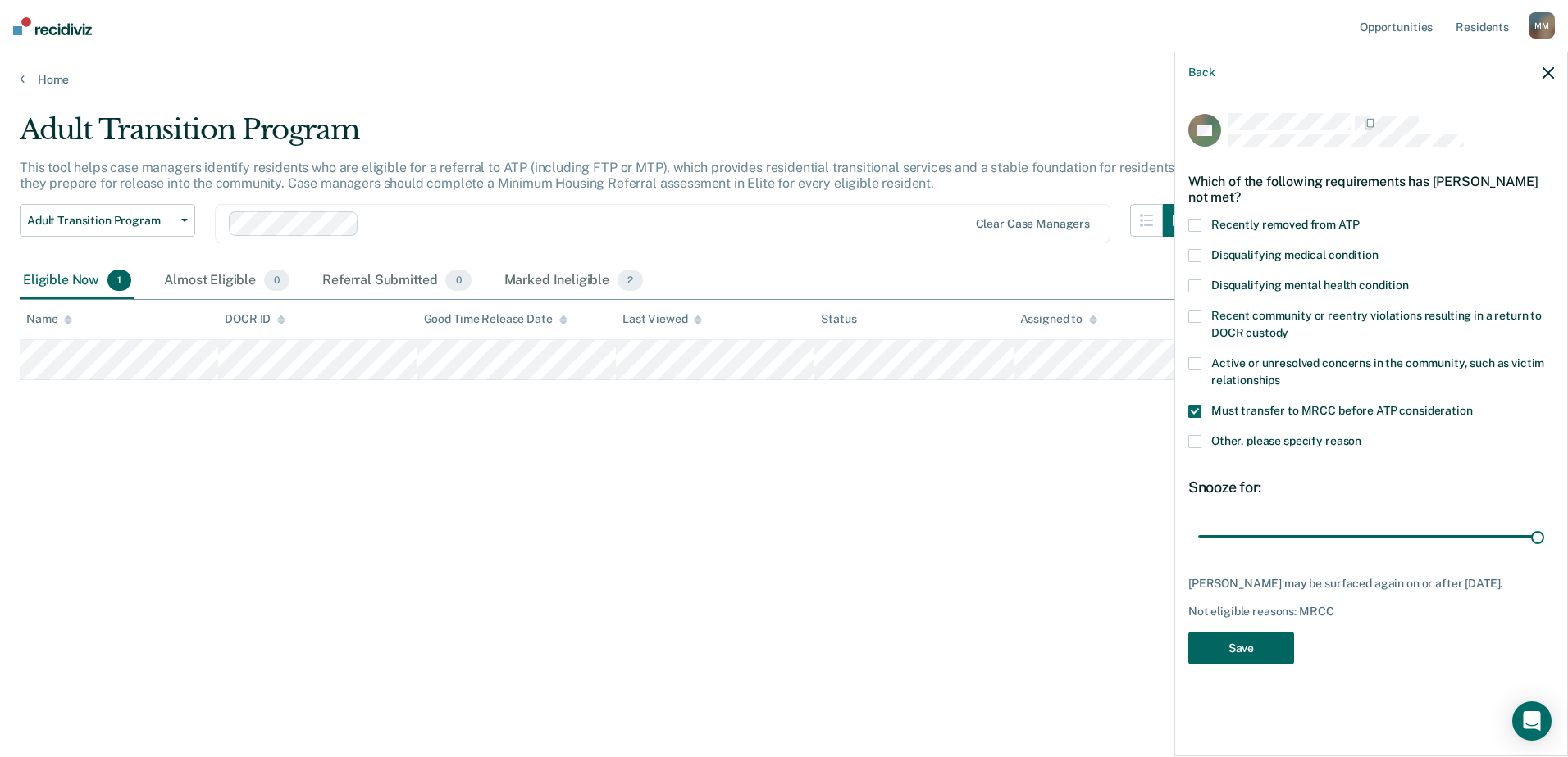
click at [1217, 662] on button "Save" at bounding box center [1241, 648] width 106 height 33
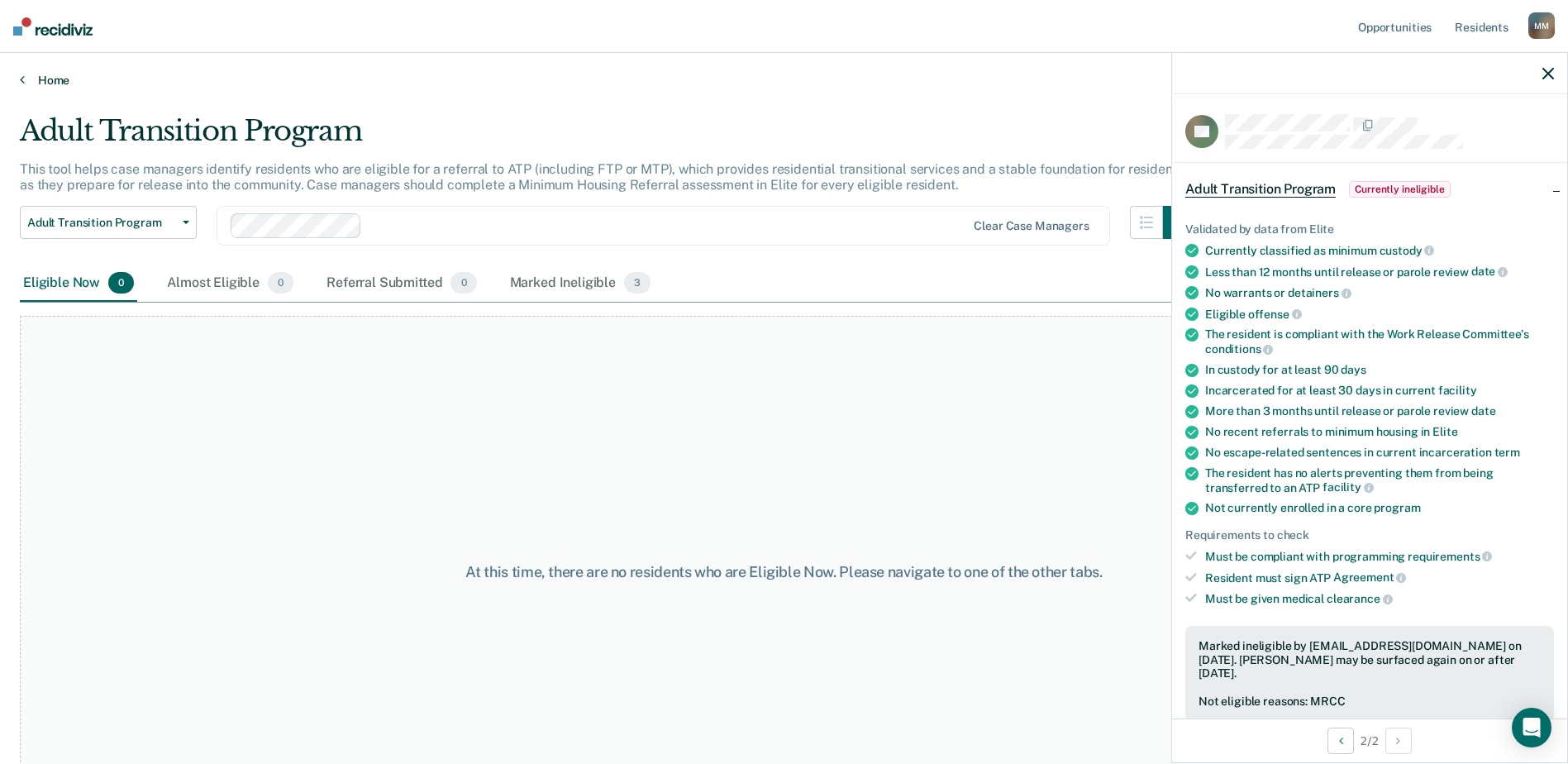
click at [49, 81] on link "Home" at bounding box center [784, 79] width 1528 height 15
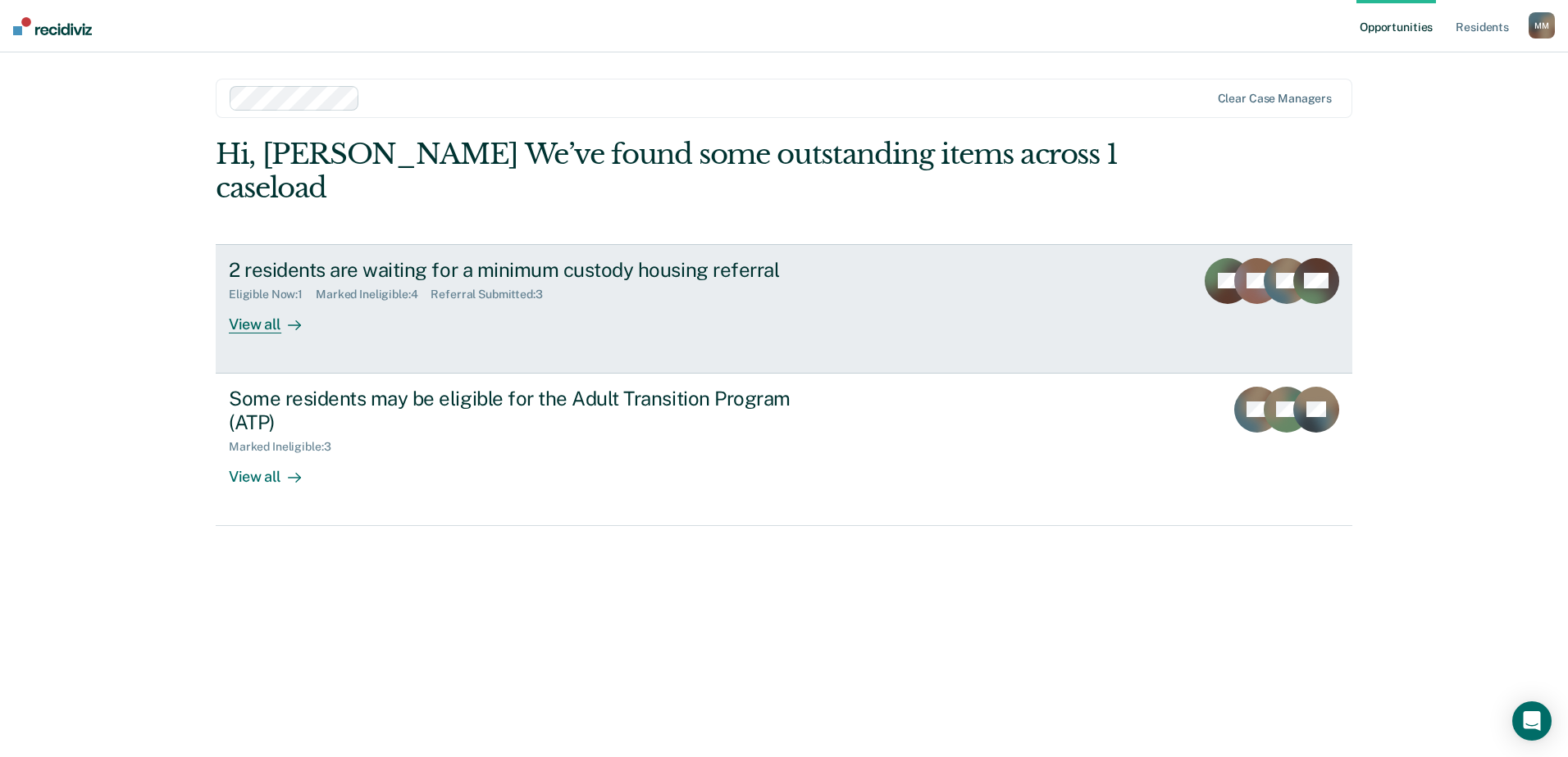
click at [276, 322] on div "View all" at bounding box center [274, 317] width 92 height 32
